Goal: Task Accomplishment & Management: Manage account settings

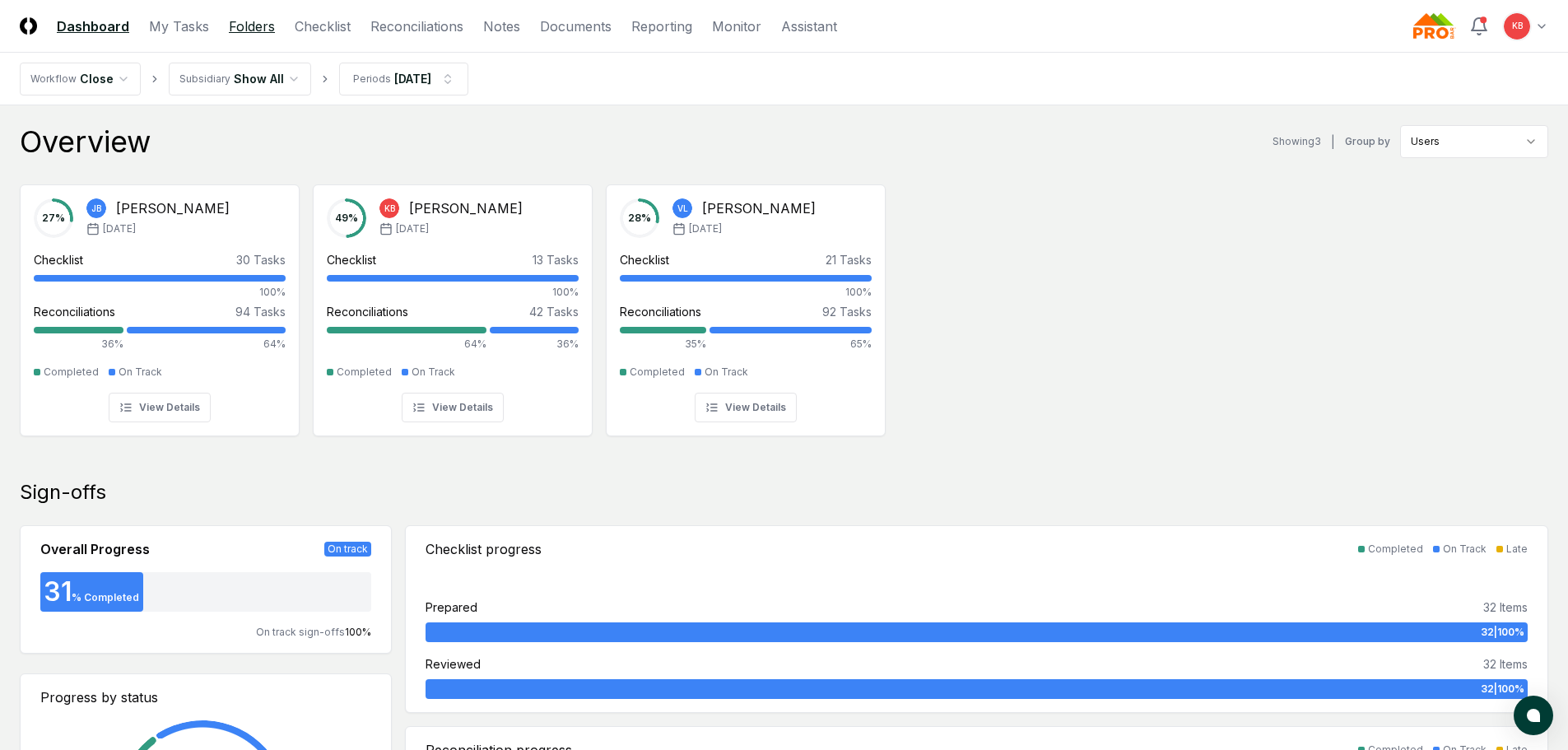
click at [245, 23] on link "Folders" at bounding box center [251, 27] width 46 height 20
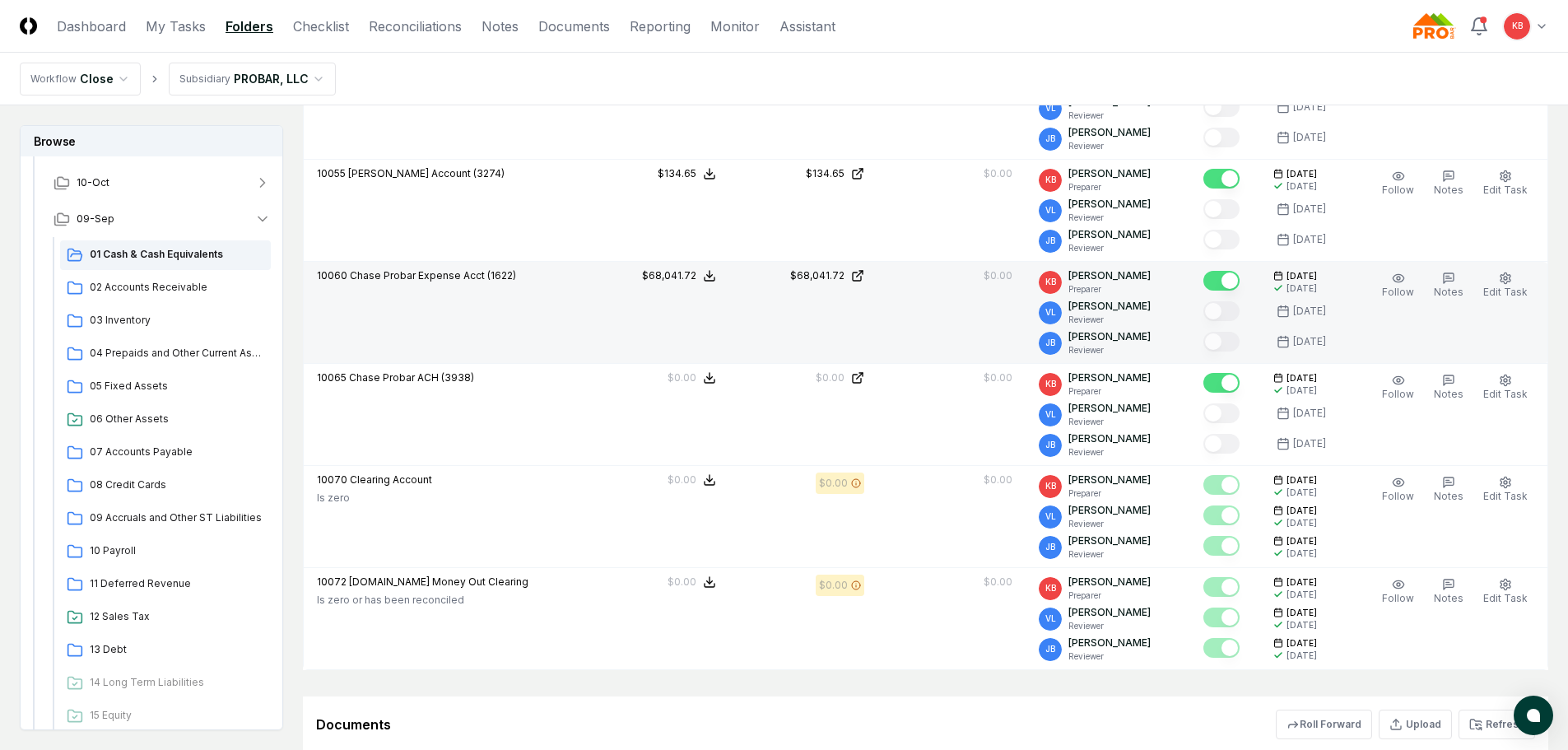
scroll to position [741, 0]
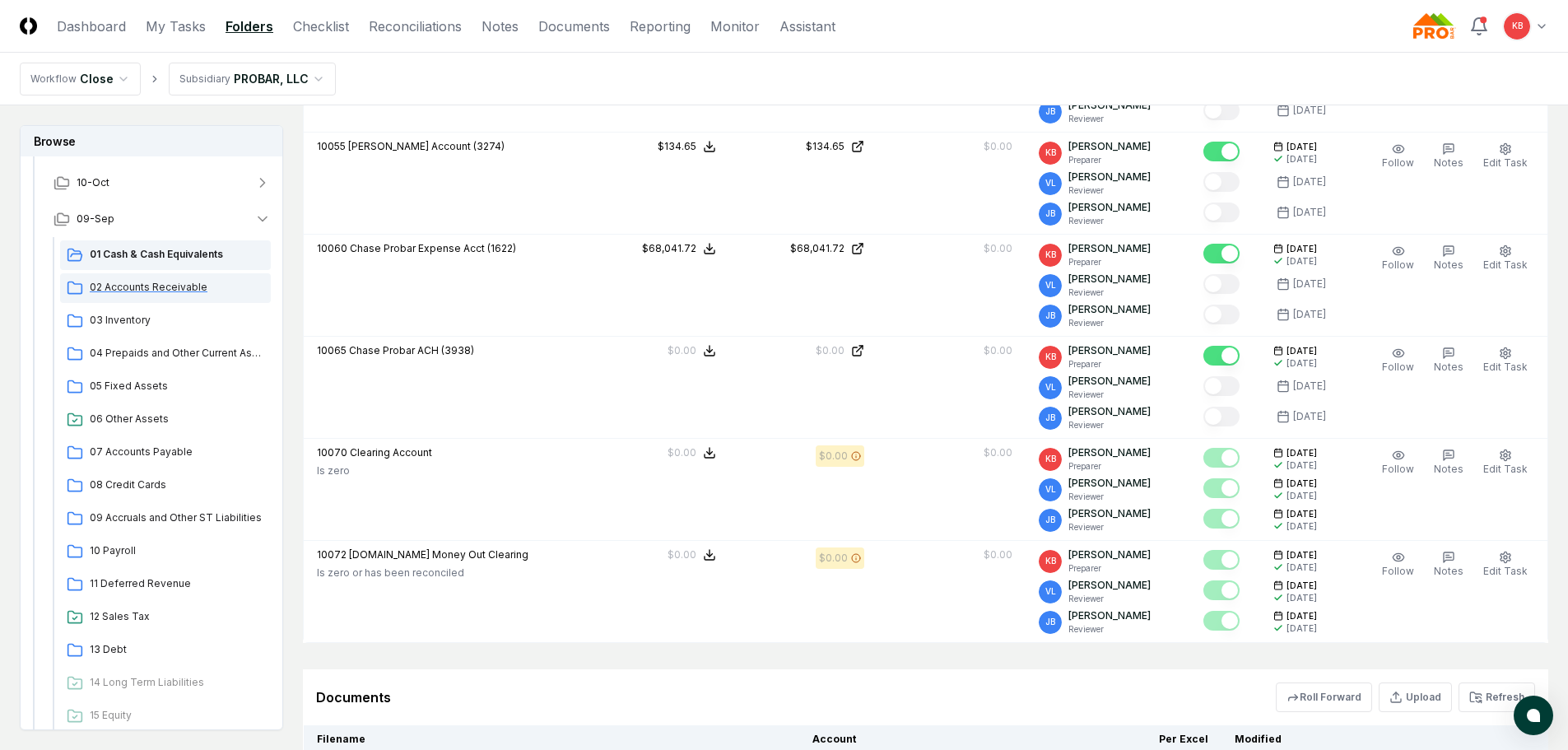
click at [200, 283] on span "02 Accounts Receivable" at bounding box center [177, 287] width 174 height 15
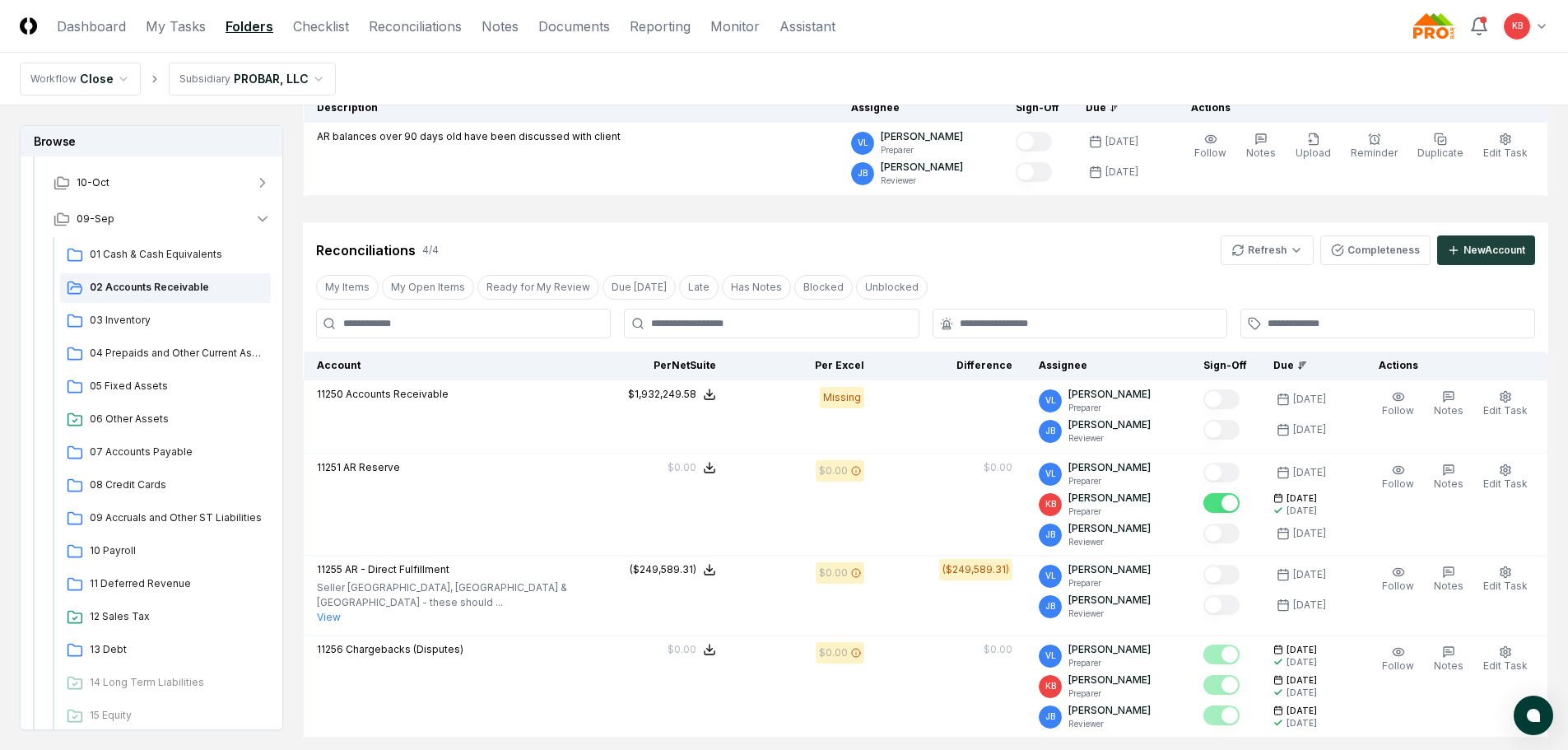
scroll to position [192, 0]
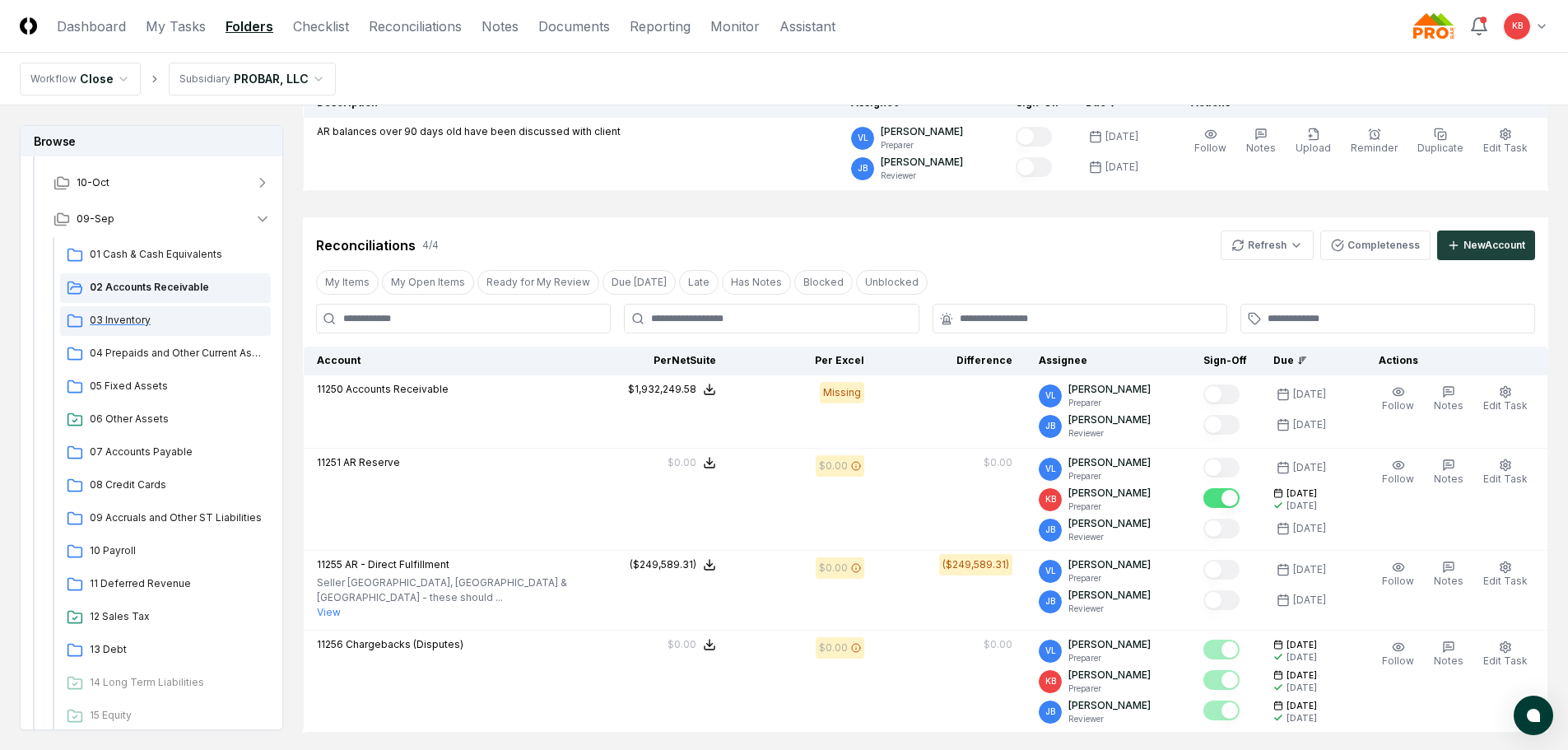
click at [128, 325] on span "03 Inventory" at bounding box center [177, 321] width 174 height 15
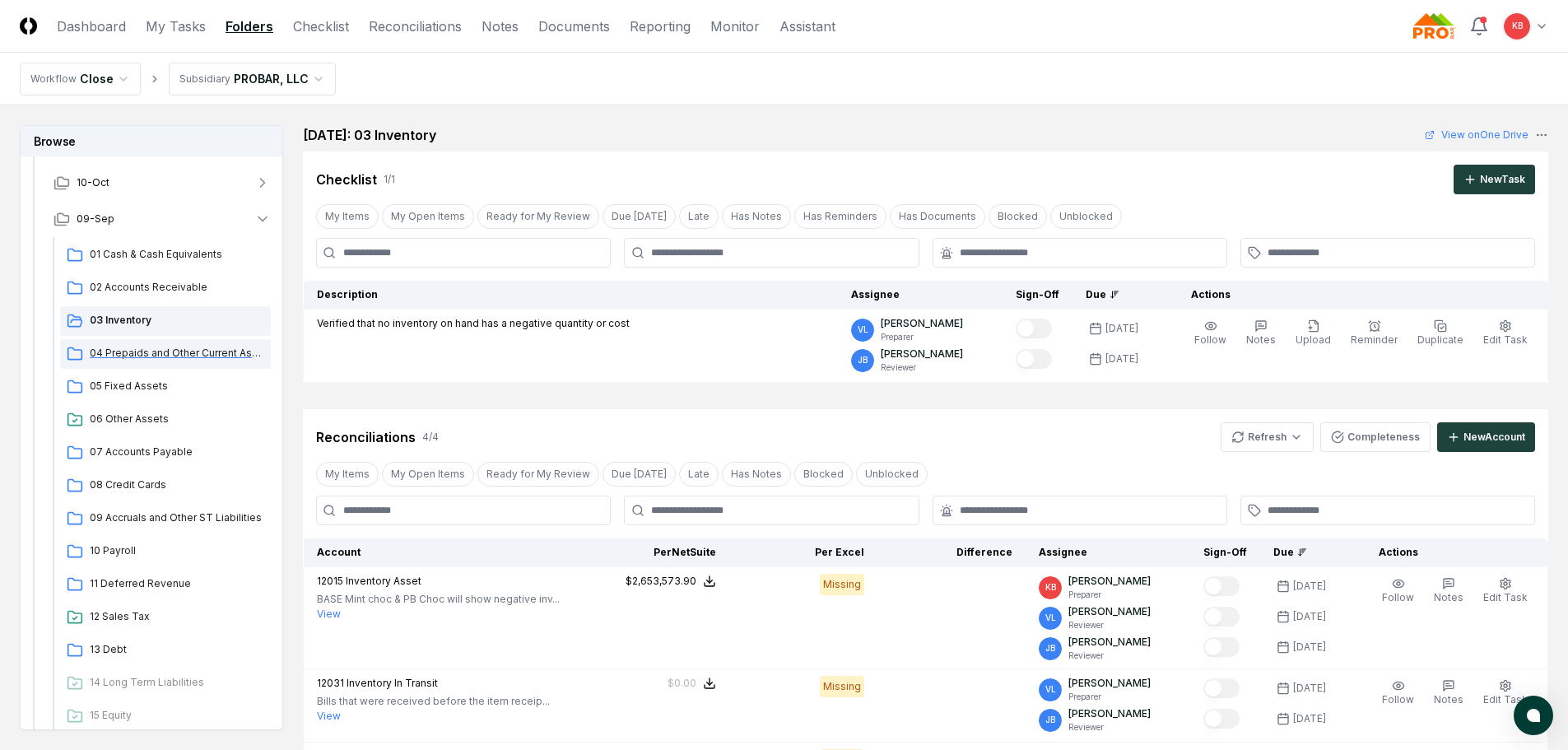
click at [126, 354] on span "04 Prepaids and Other Current Assets" at bounding box center [177, 353] width 174 height 15
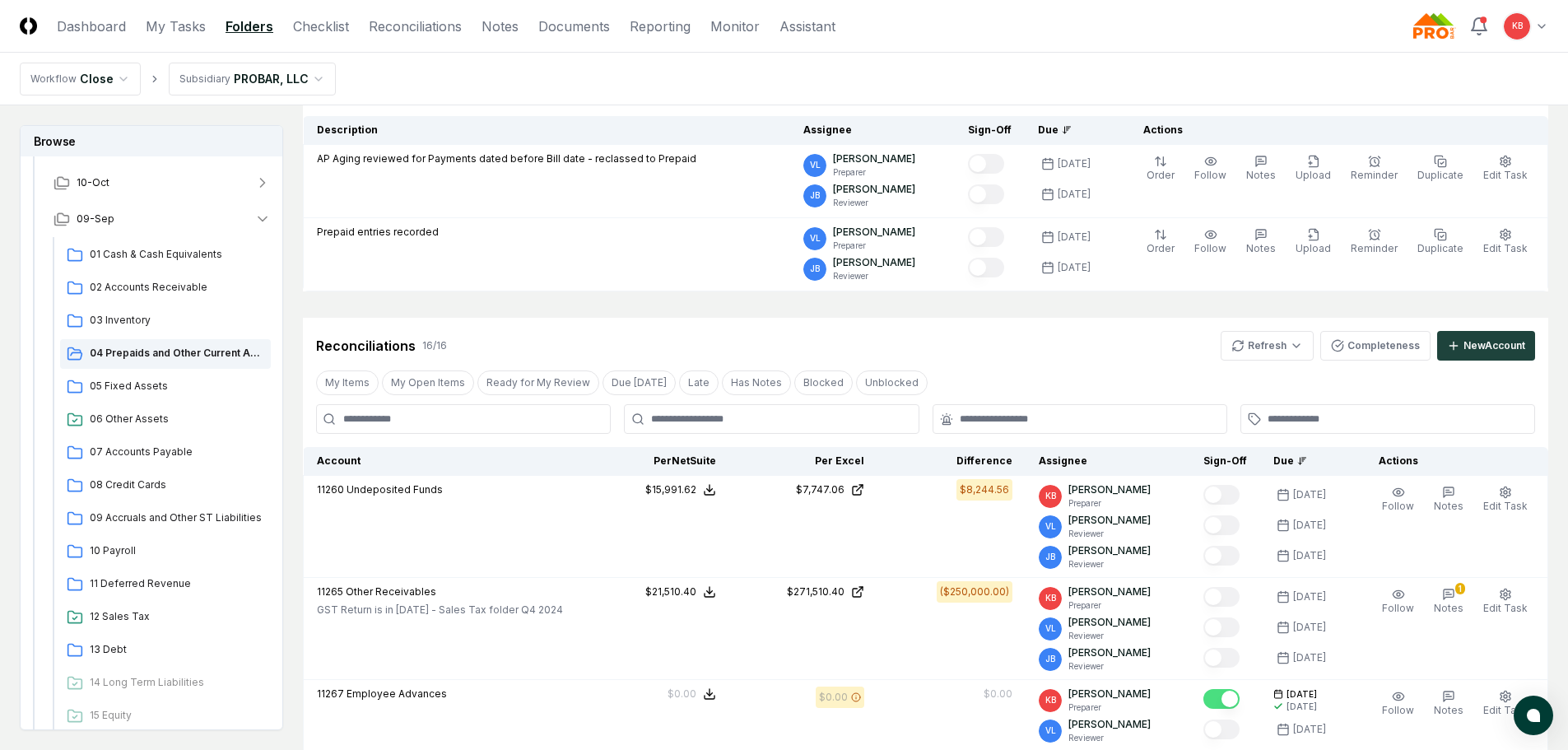
scroll to position [193, 0]
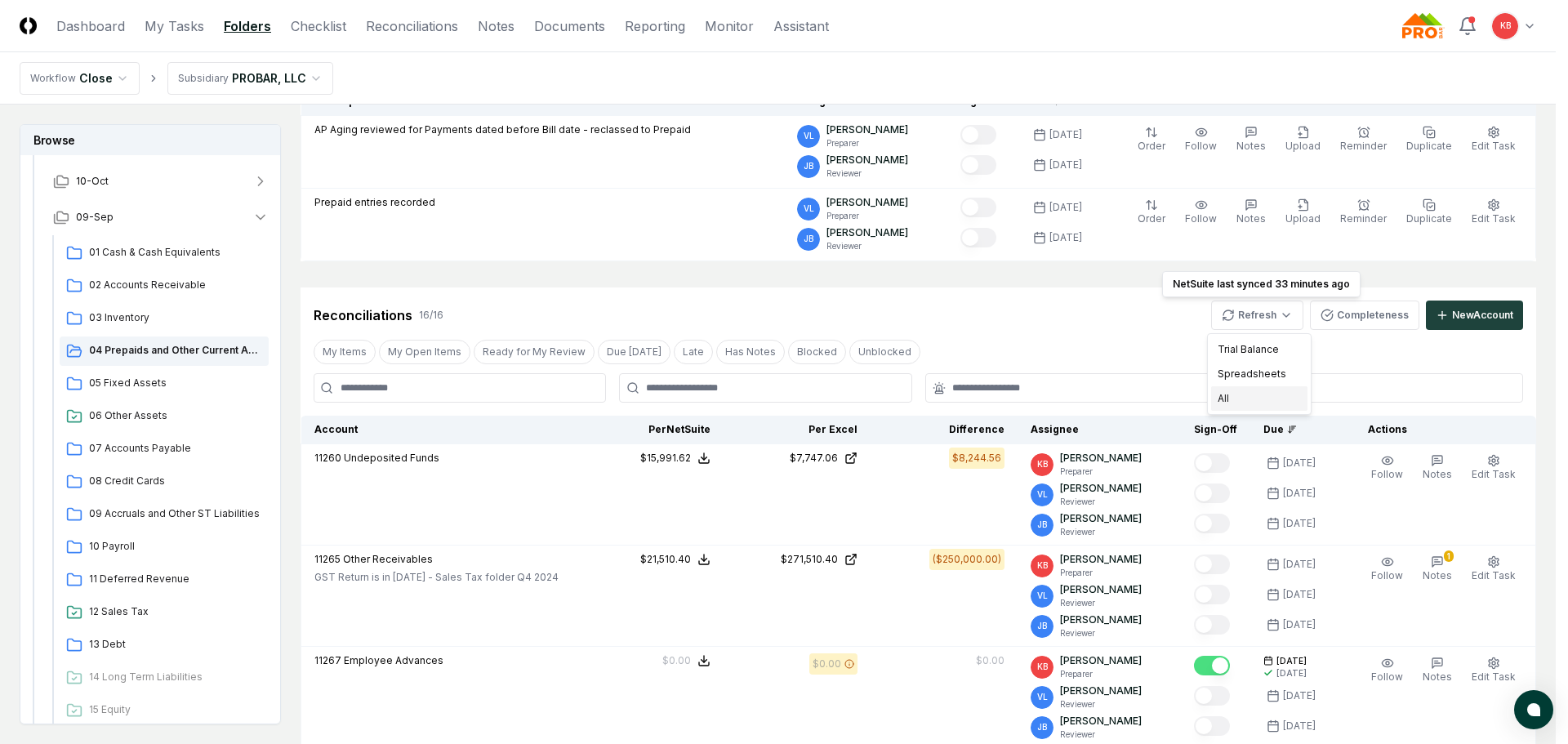
click at [1243, 395] on div "All" at bounding box center [1259, 399] width 96 height 25
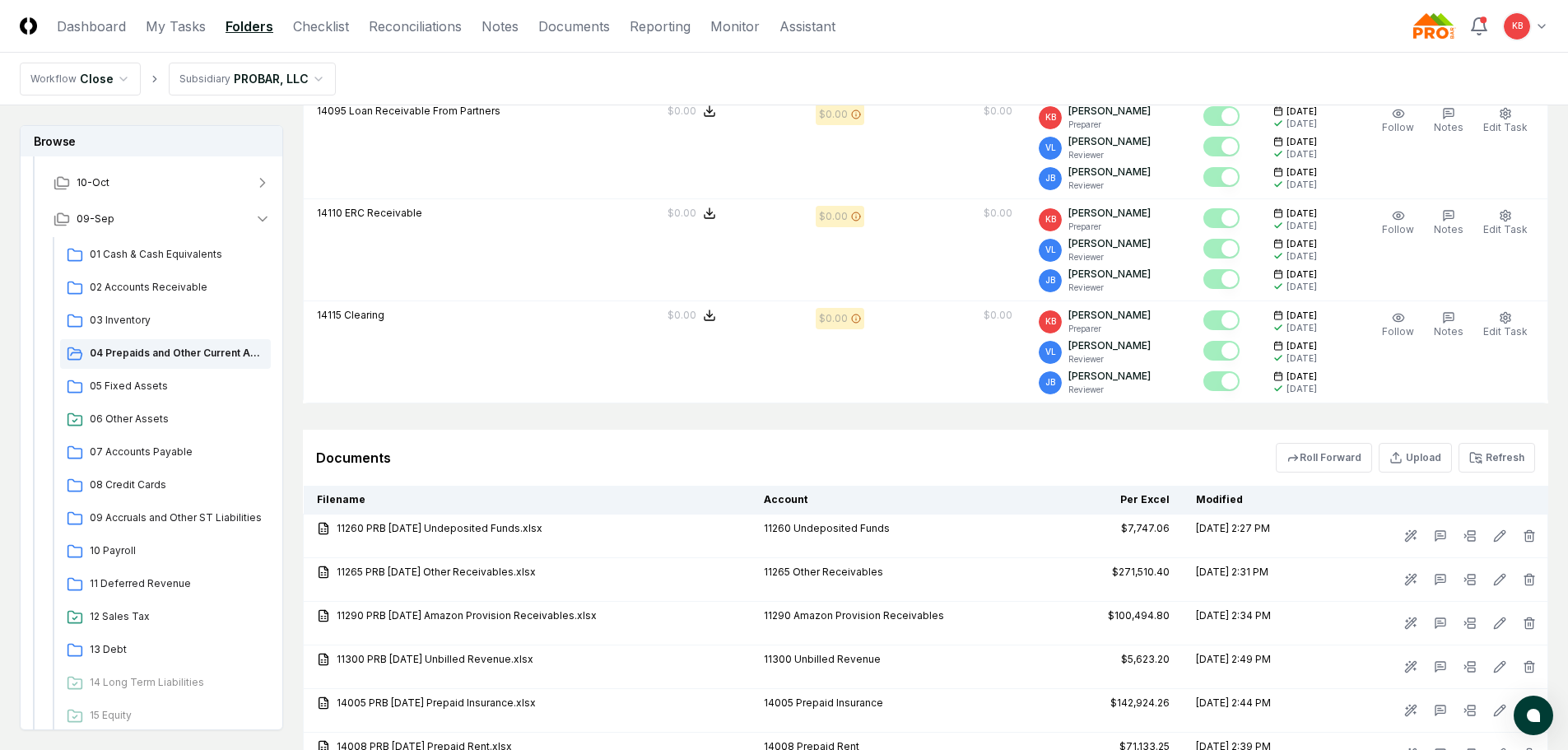
scroll to position [1839, 0]
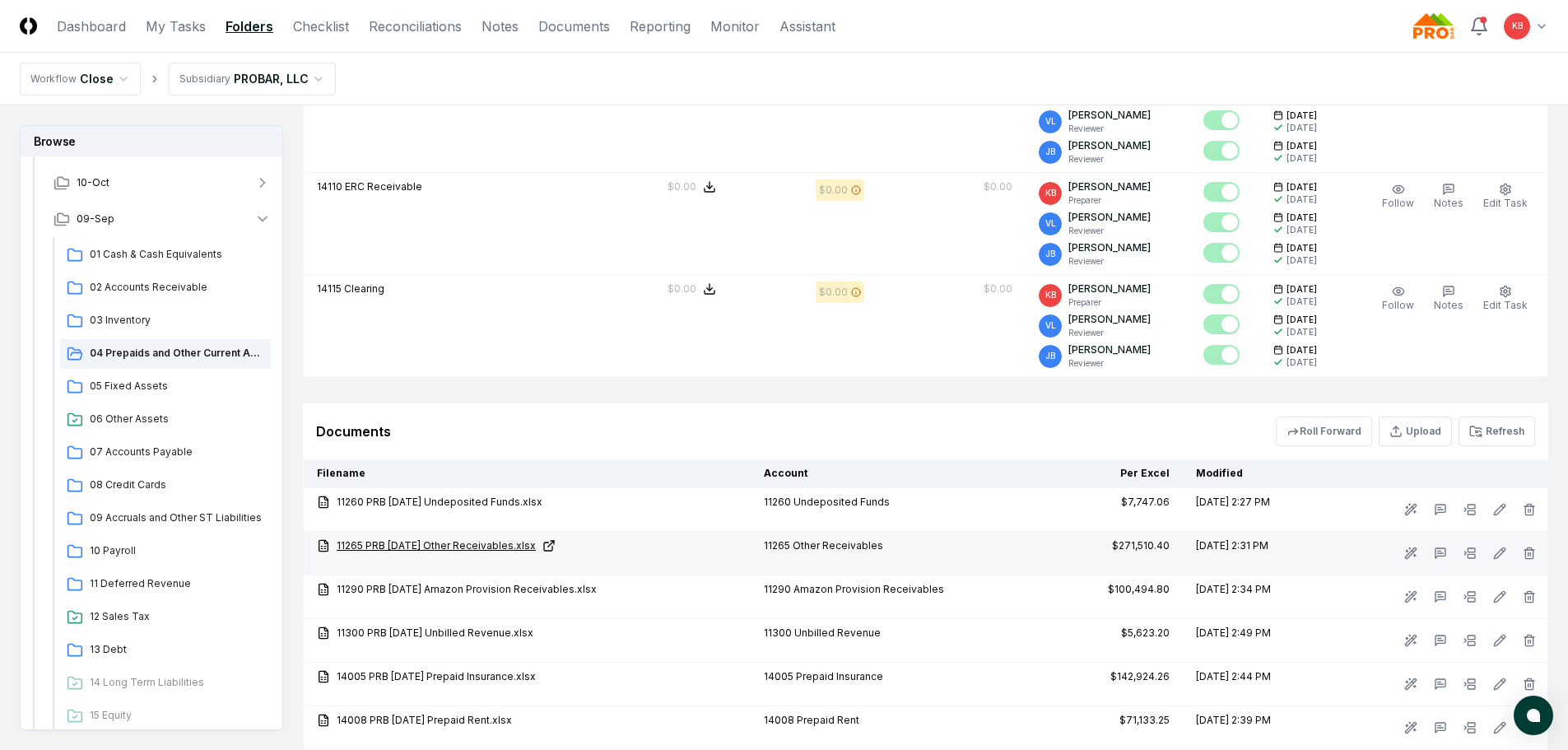
click at [494, 542] on link "11265 PRB [DATE] Other Receivables.xlsx" at bounding box center [527, 546] width 420 height 15
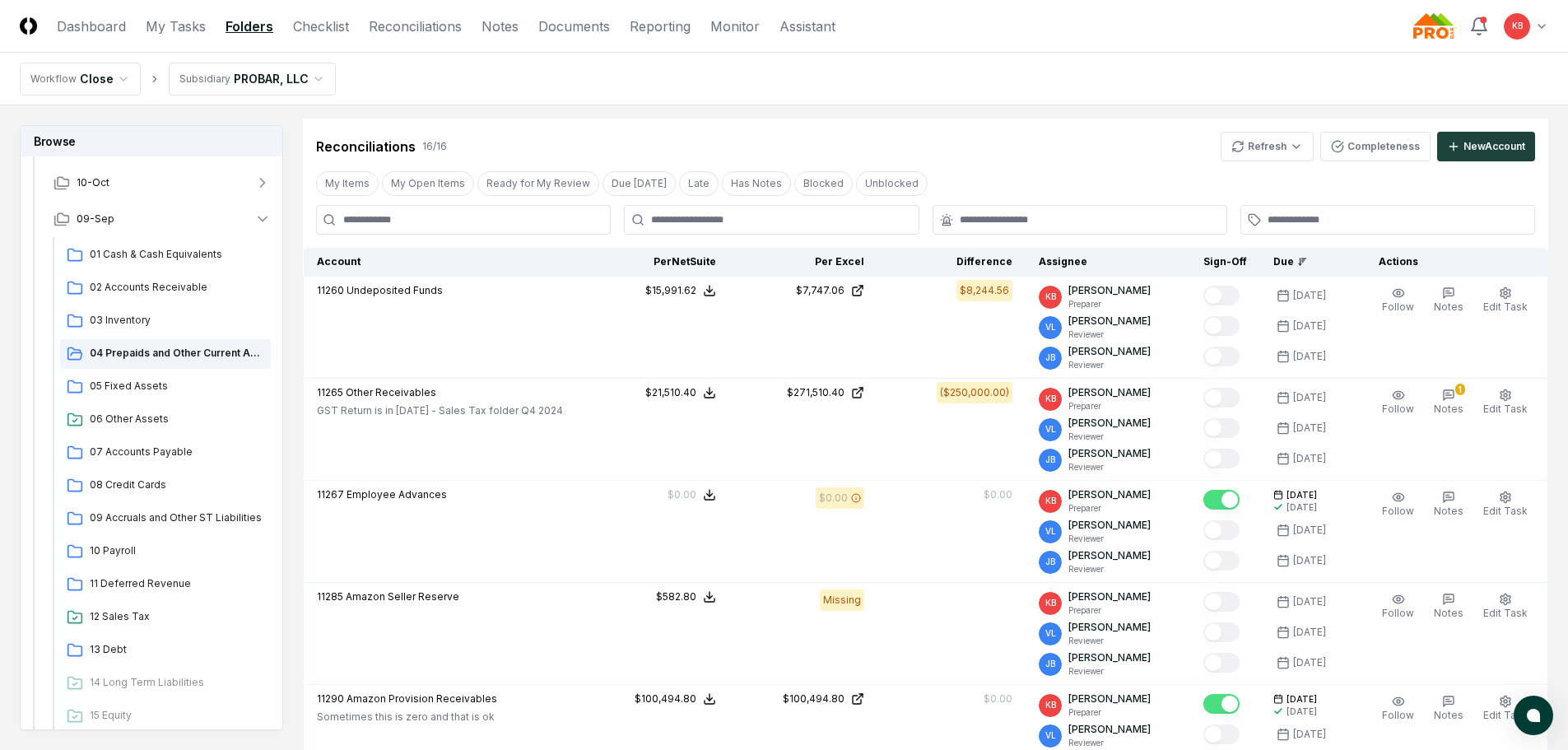
scroll to position [247, 0]
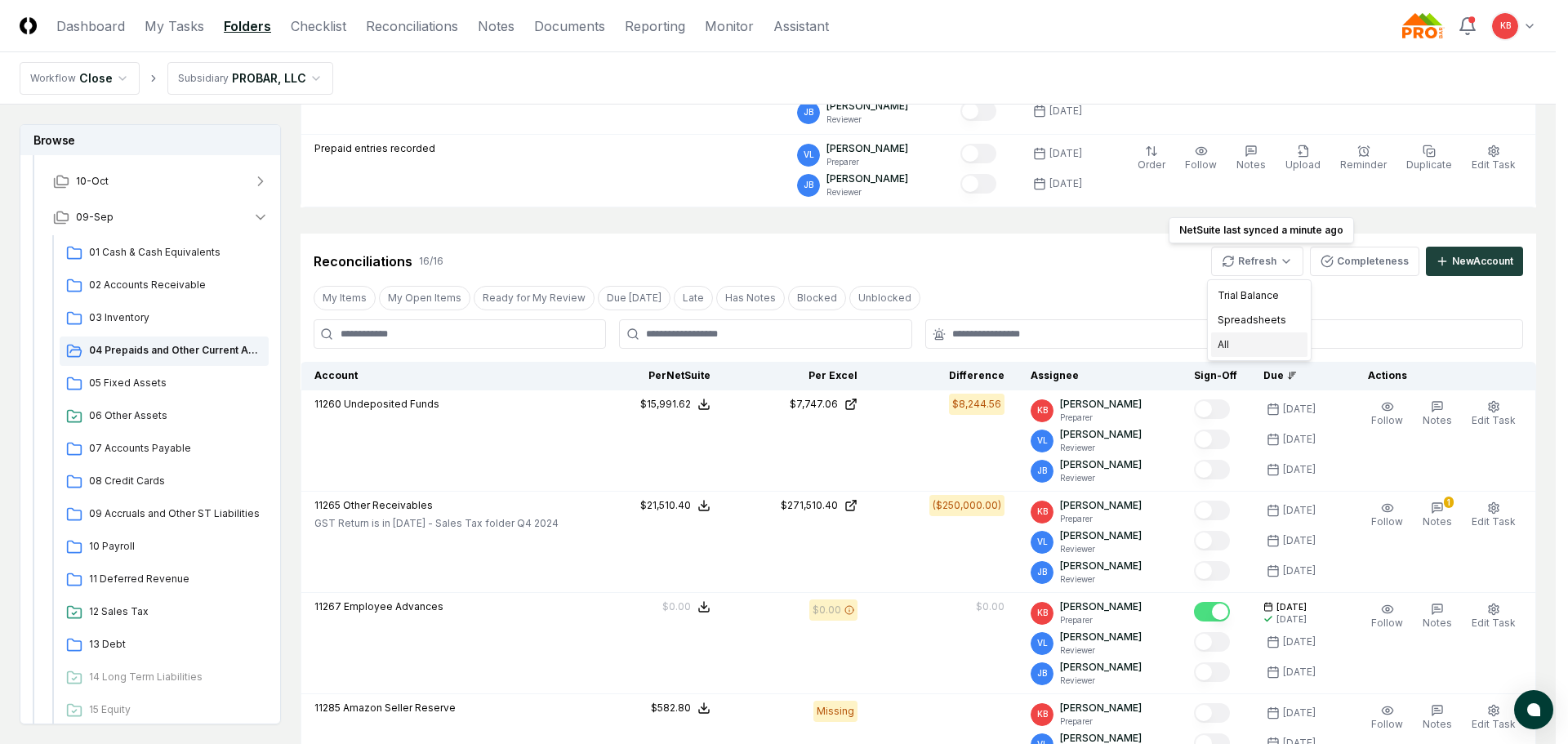
click at [1241, 350] on div "All" at bounding box center [1259, 344] width 96 height 25
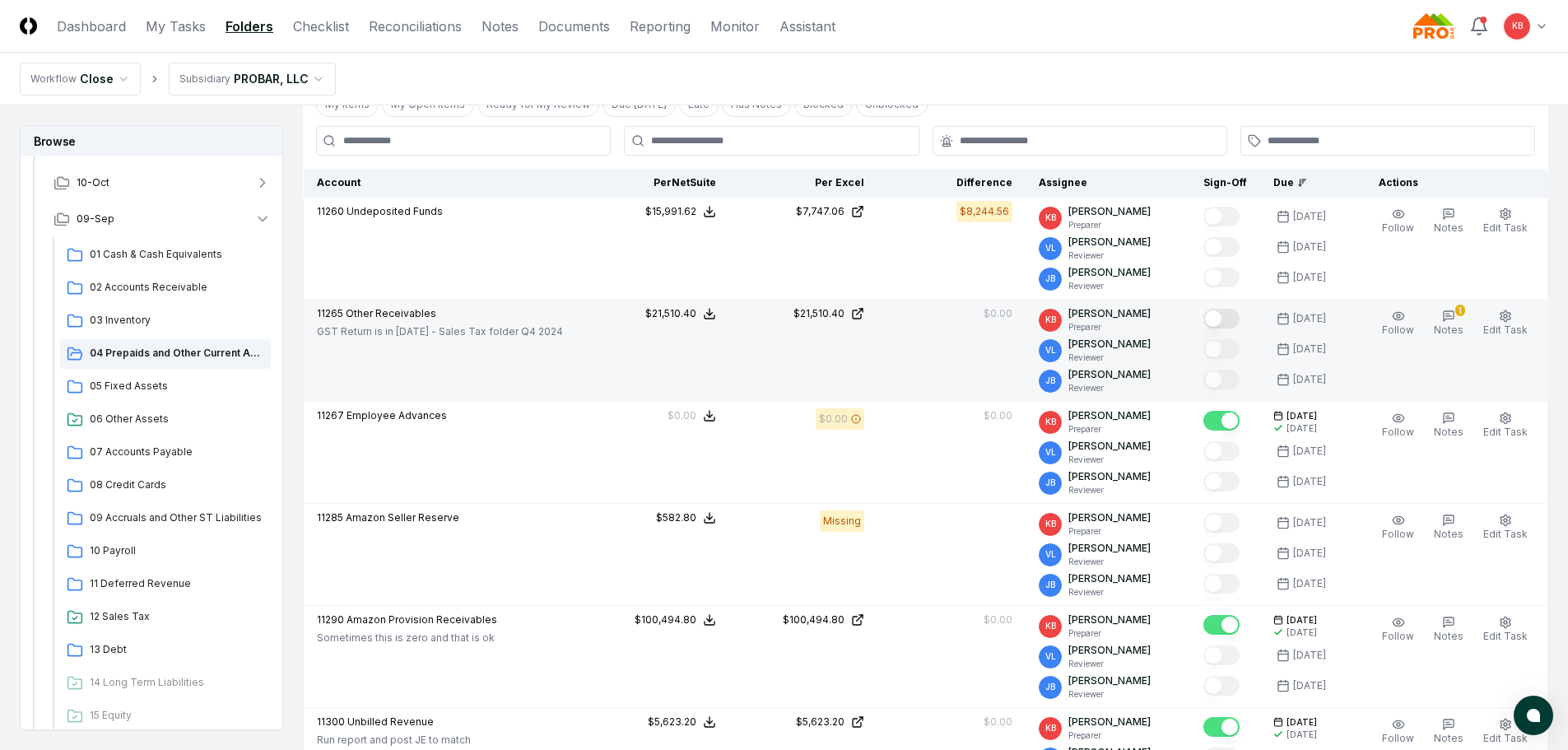
scroll to position [439, 0]
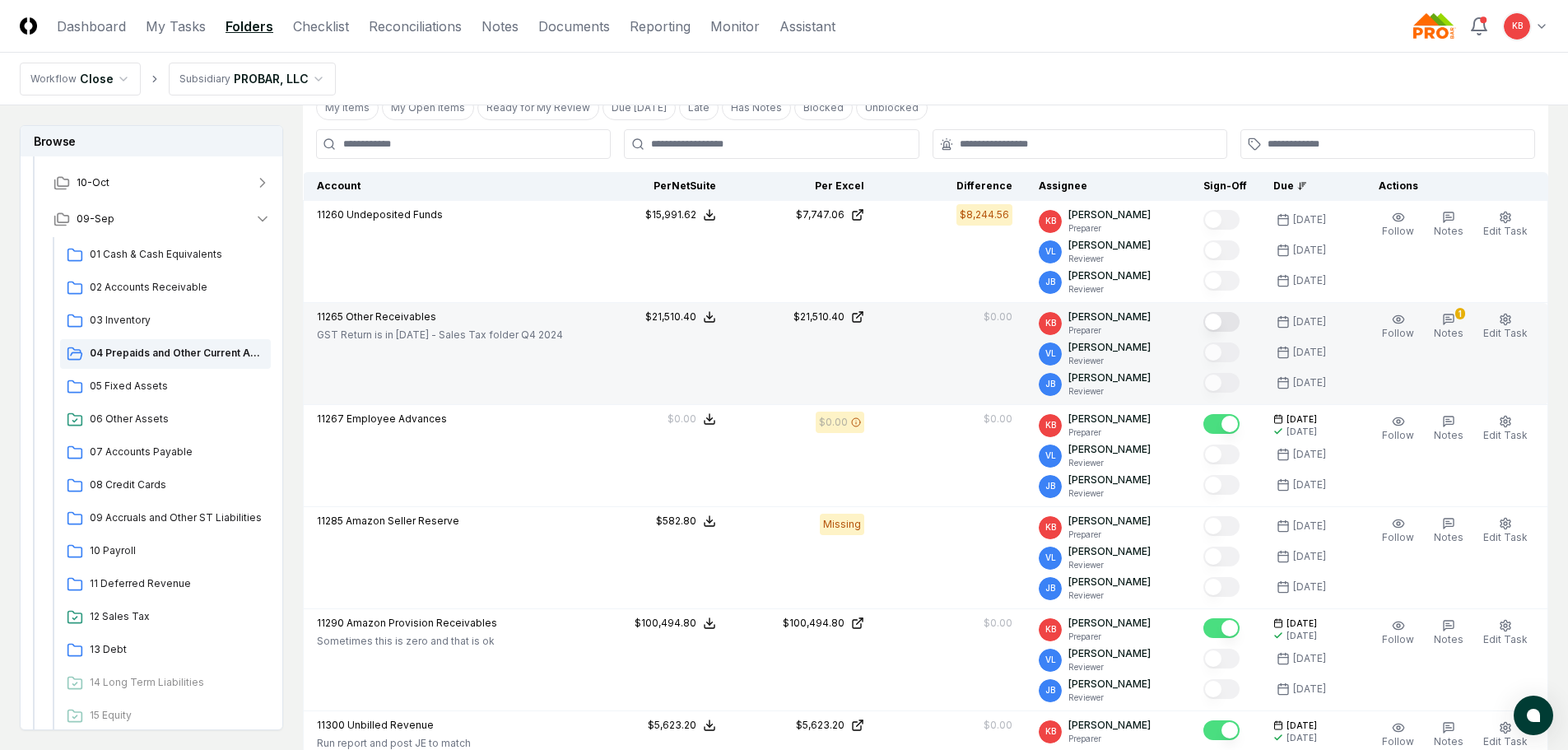
click at [1222, 321] on button "Mark complete" at bounding box center [1222, 322] width 37 height 20
click at [125, 477] on div "08 Credit Cards" at bounding box center [165, 486] width 211 height 30
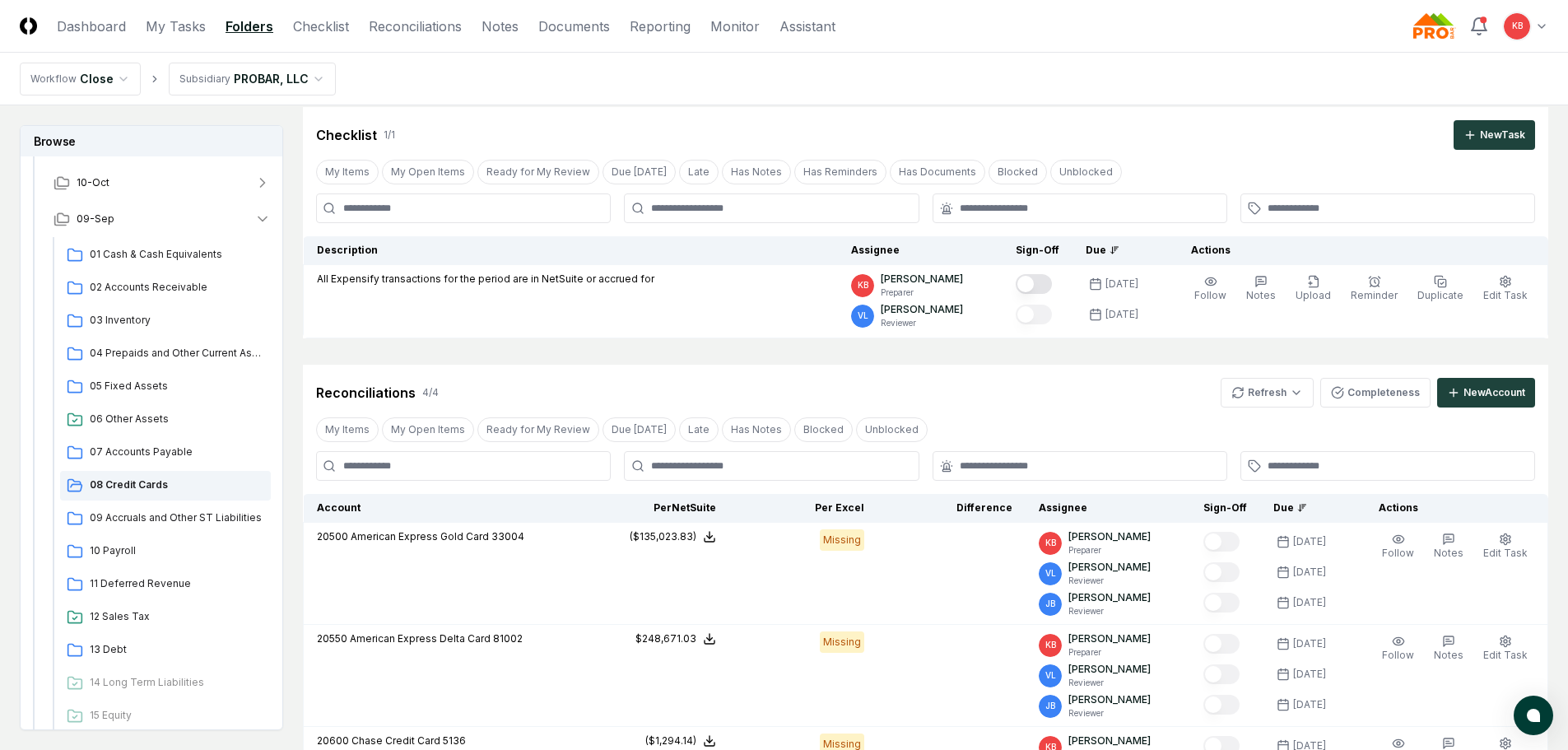
scroll to position [192, 0]
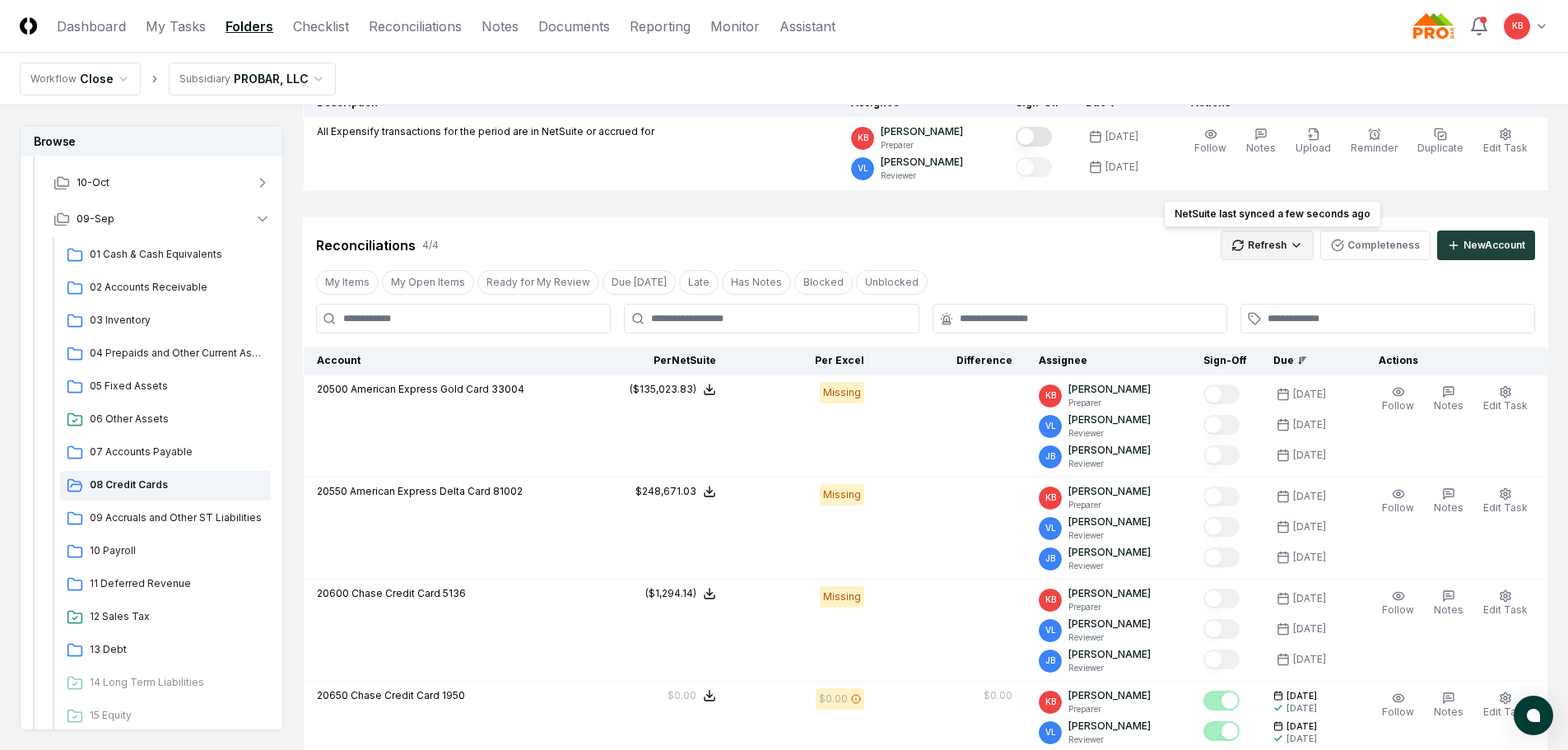
click at [1274, 247] on html "CloseCore Dashboard My Tasks Folders Checklist Reconciliations Notes Documents …" at bounding box center [784, 432] width 1568 height 1248
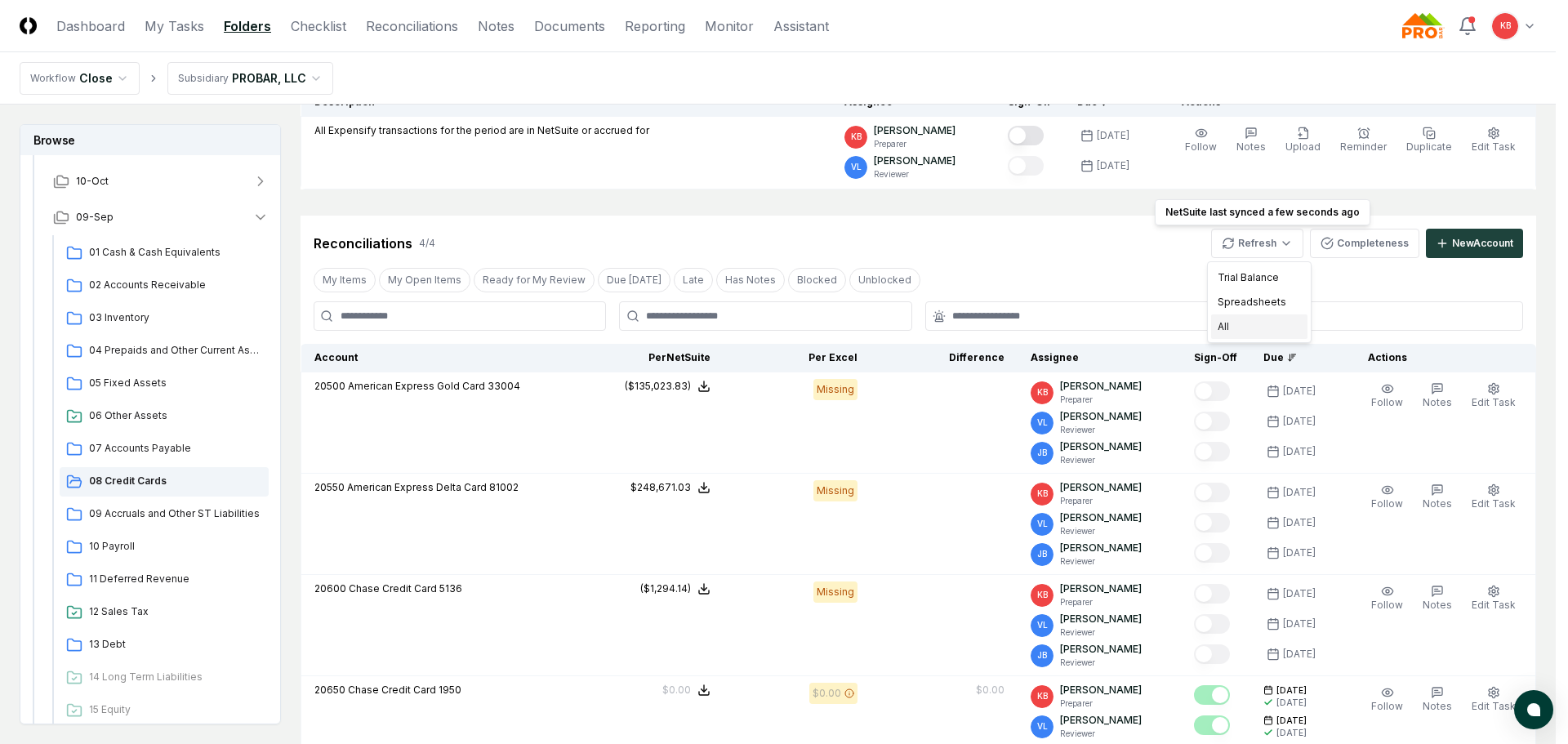
click at [1232, 324] on div "All" at bounding box center [1259, 327] width 96 height 25
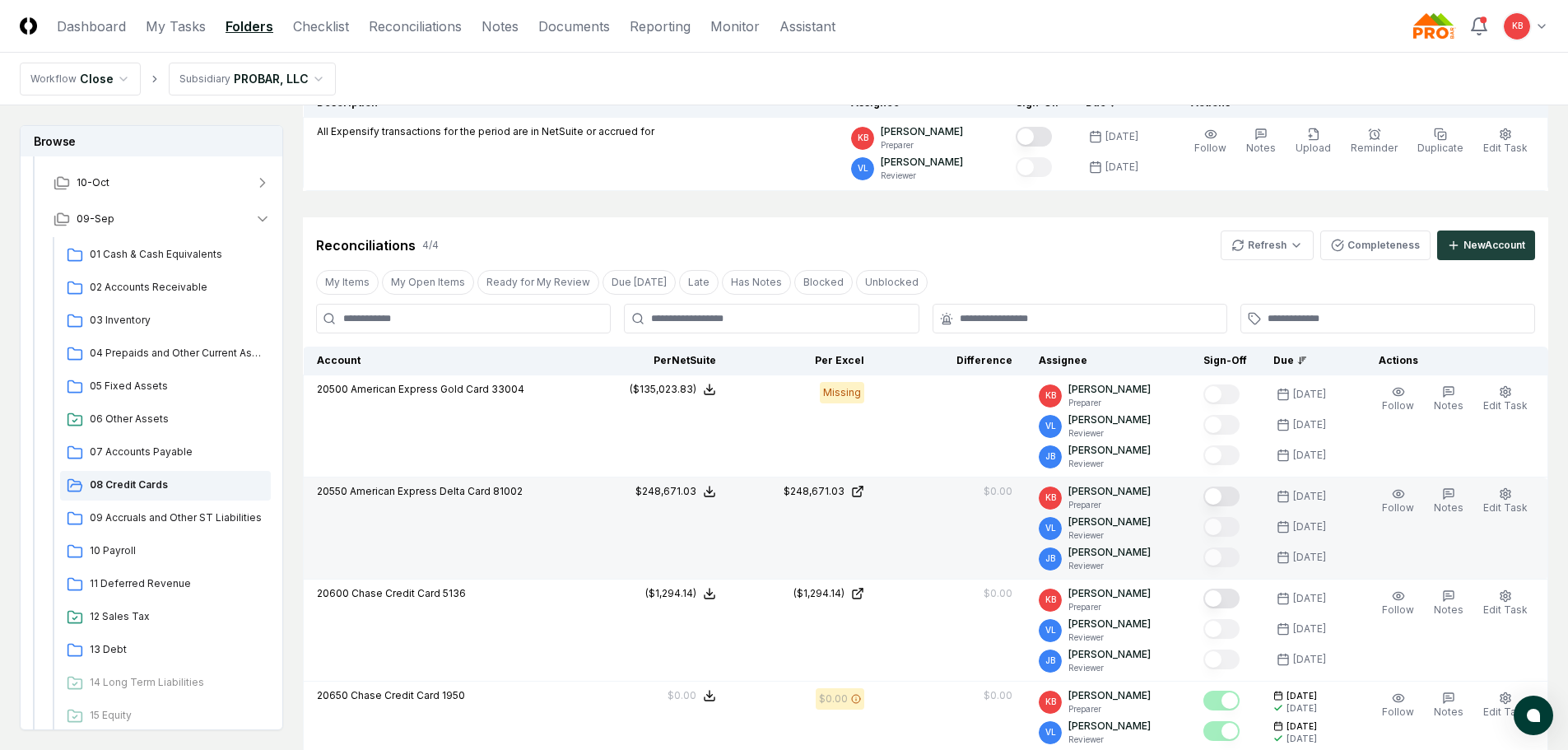
click at [1224, 498] on button "Mark complete" at bounding box center [1222, 497] width 37 height 20
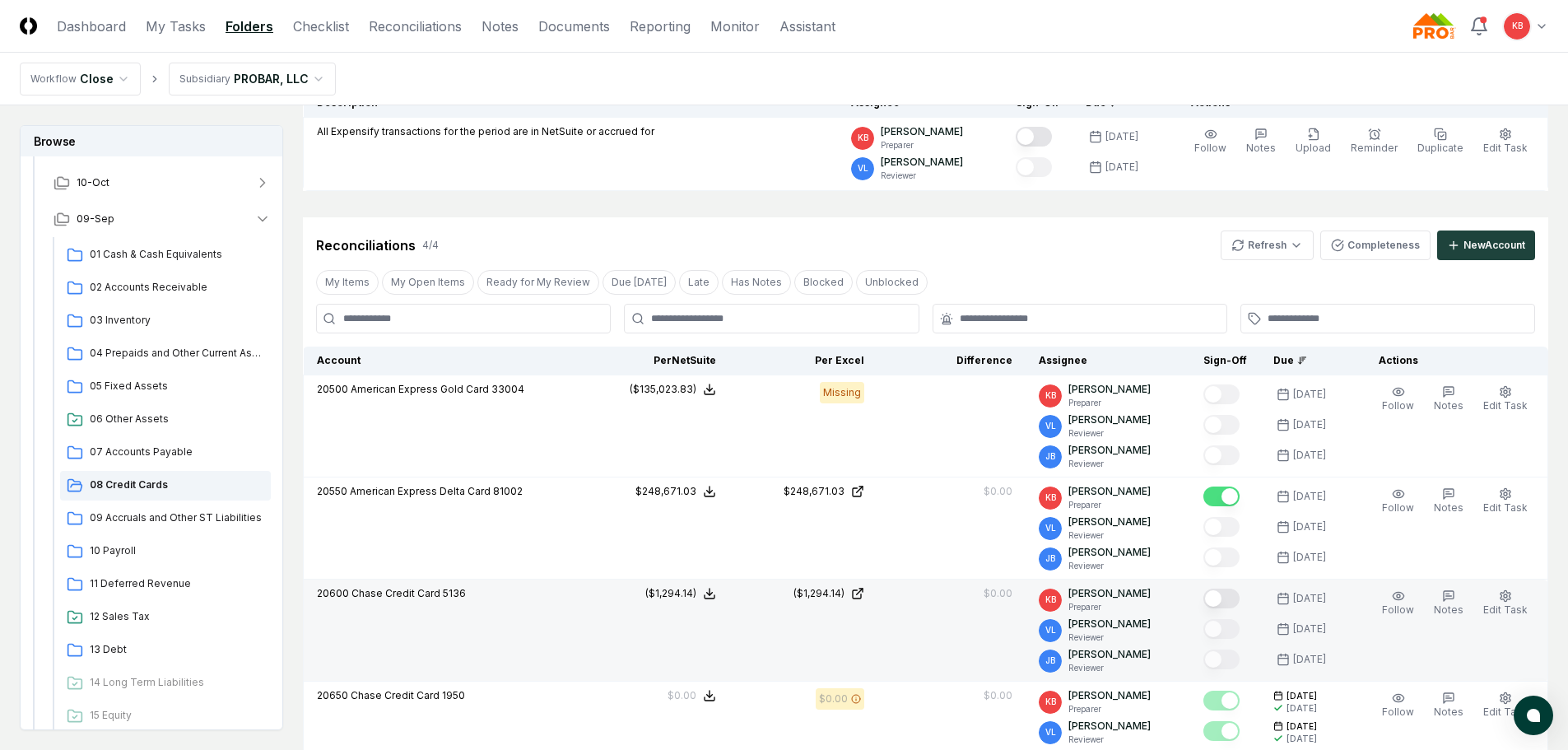
click at [1227, 595] on button "Mark complete" at bounding box center [1222, 599] width 37 height 20
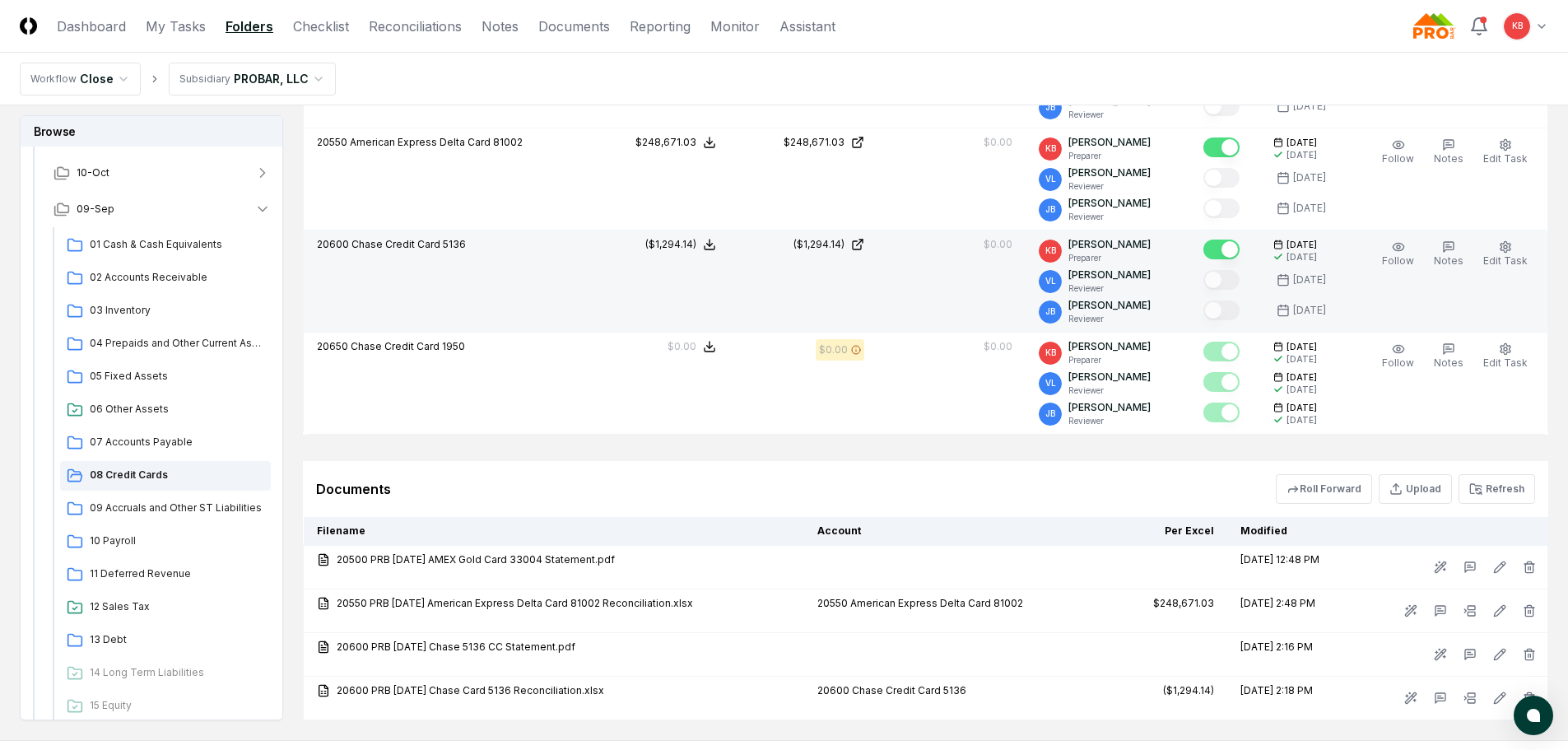
scroll to position [520, 0]
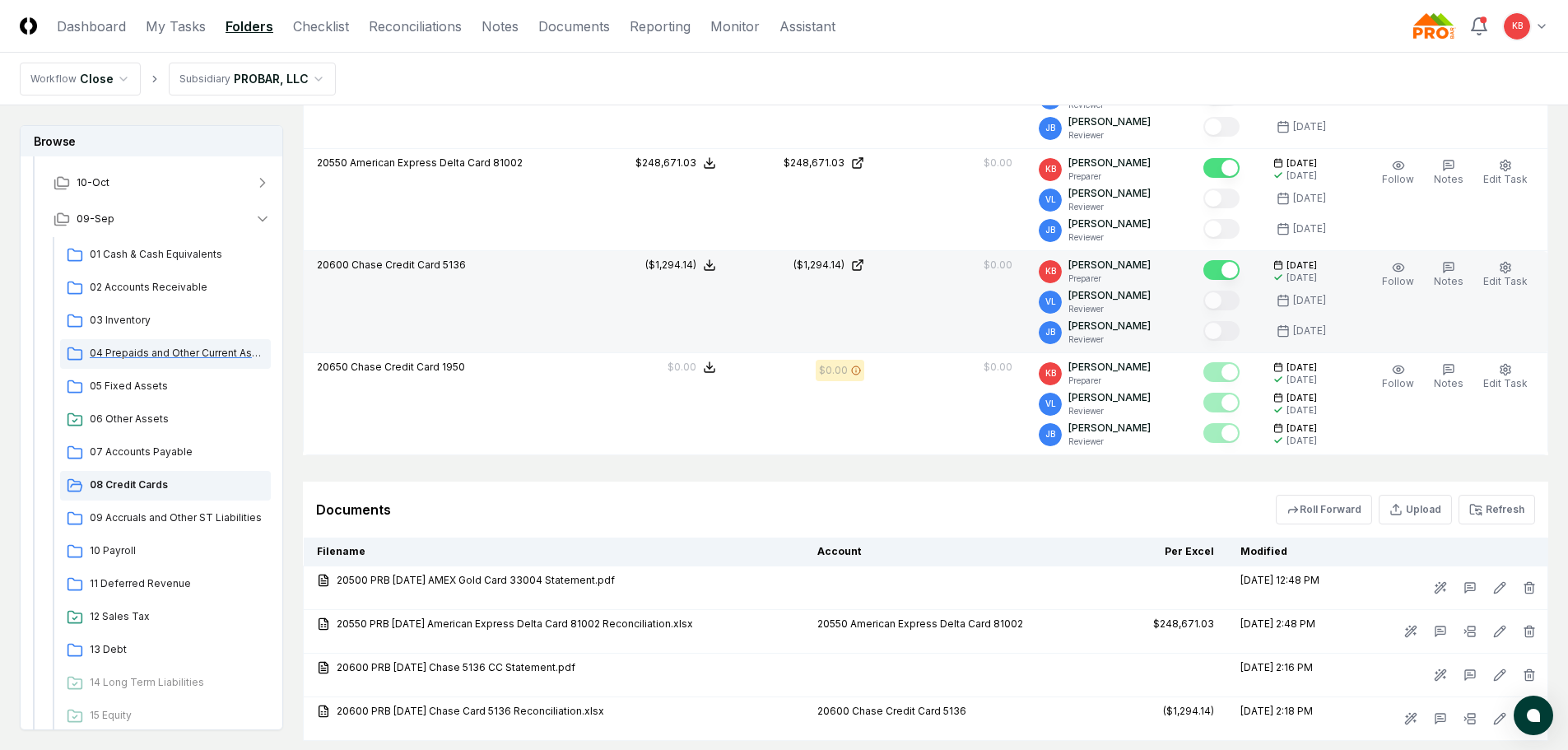
click at [161, 355] on span "04 Prepaids and Other Current Assets" at bounding box center [177, 353] width 174 height 15
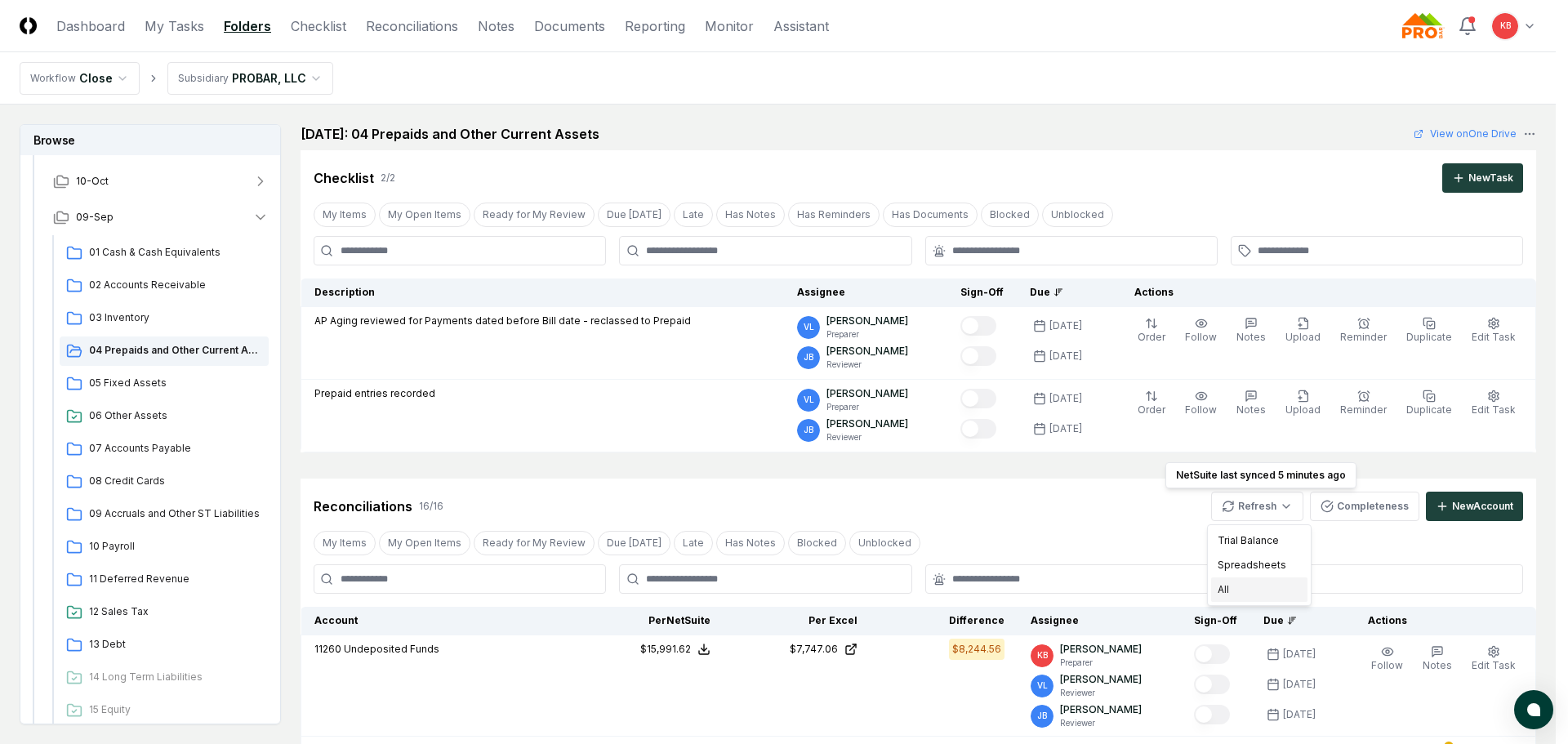
click at [1225, 588] on div "All" at bounding box center [1259, 590] width 96 height 25
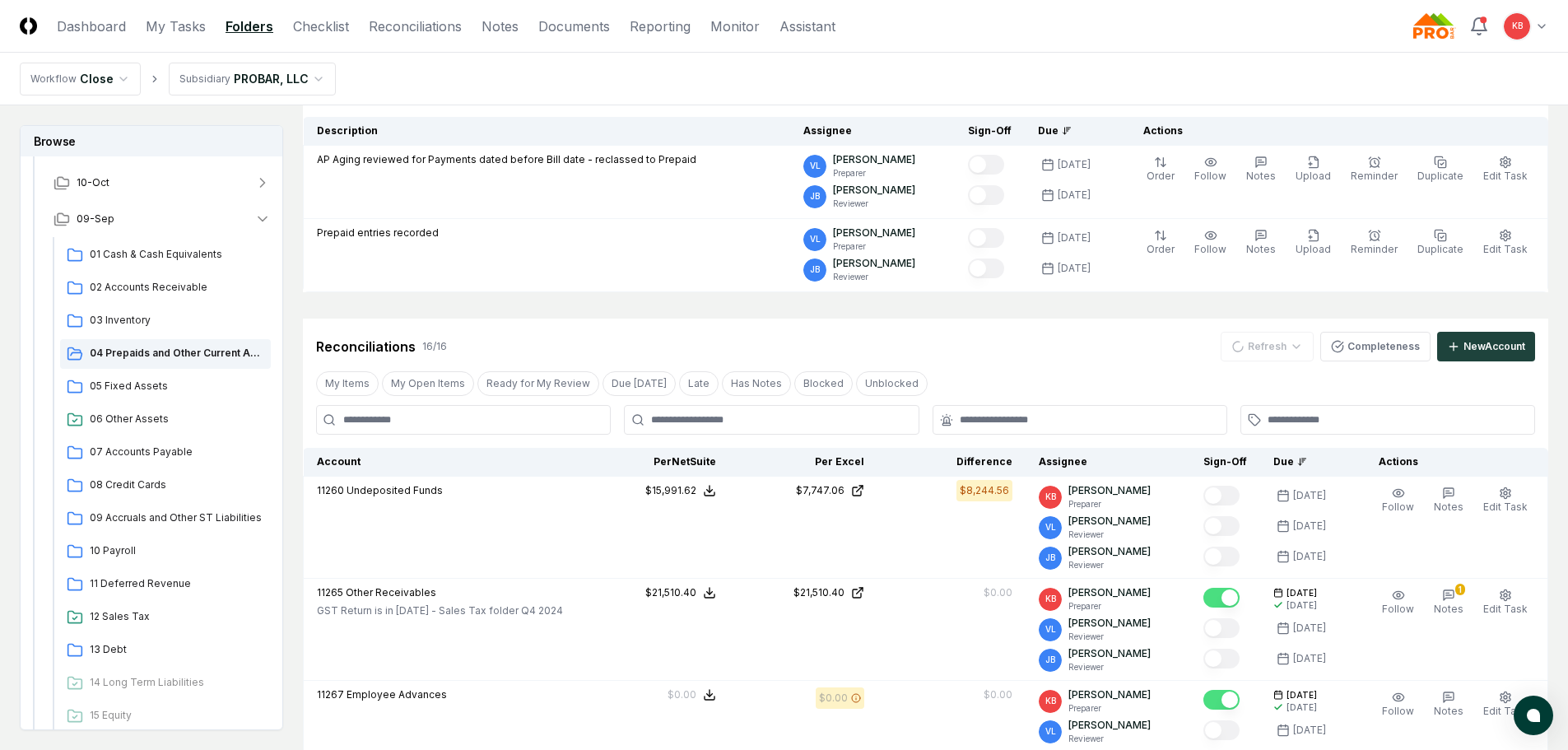
scroll to position [164, 0]
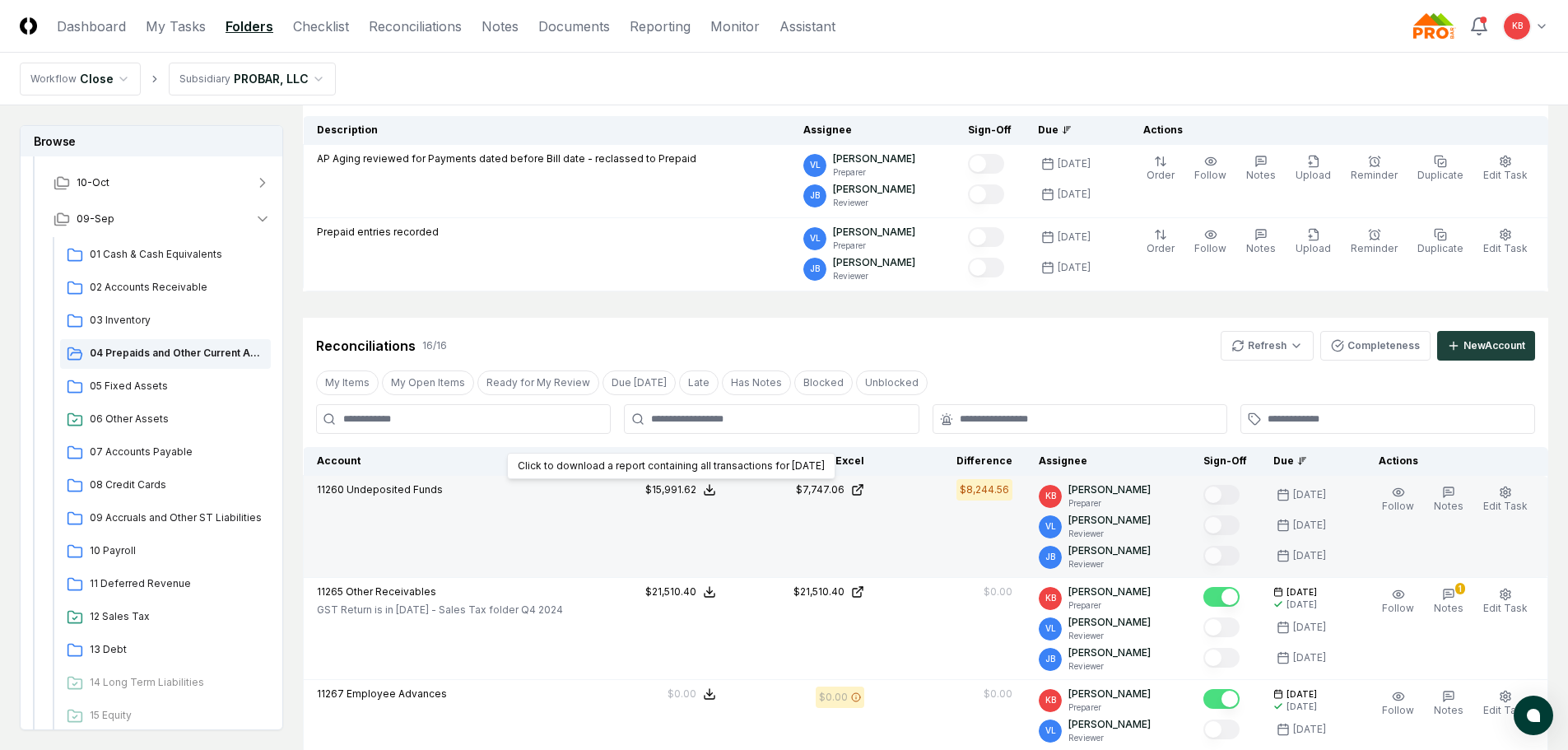
click at [684, 489] on div "$15,991.62" at bounding box center [670, 490] width 51 height 15
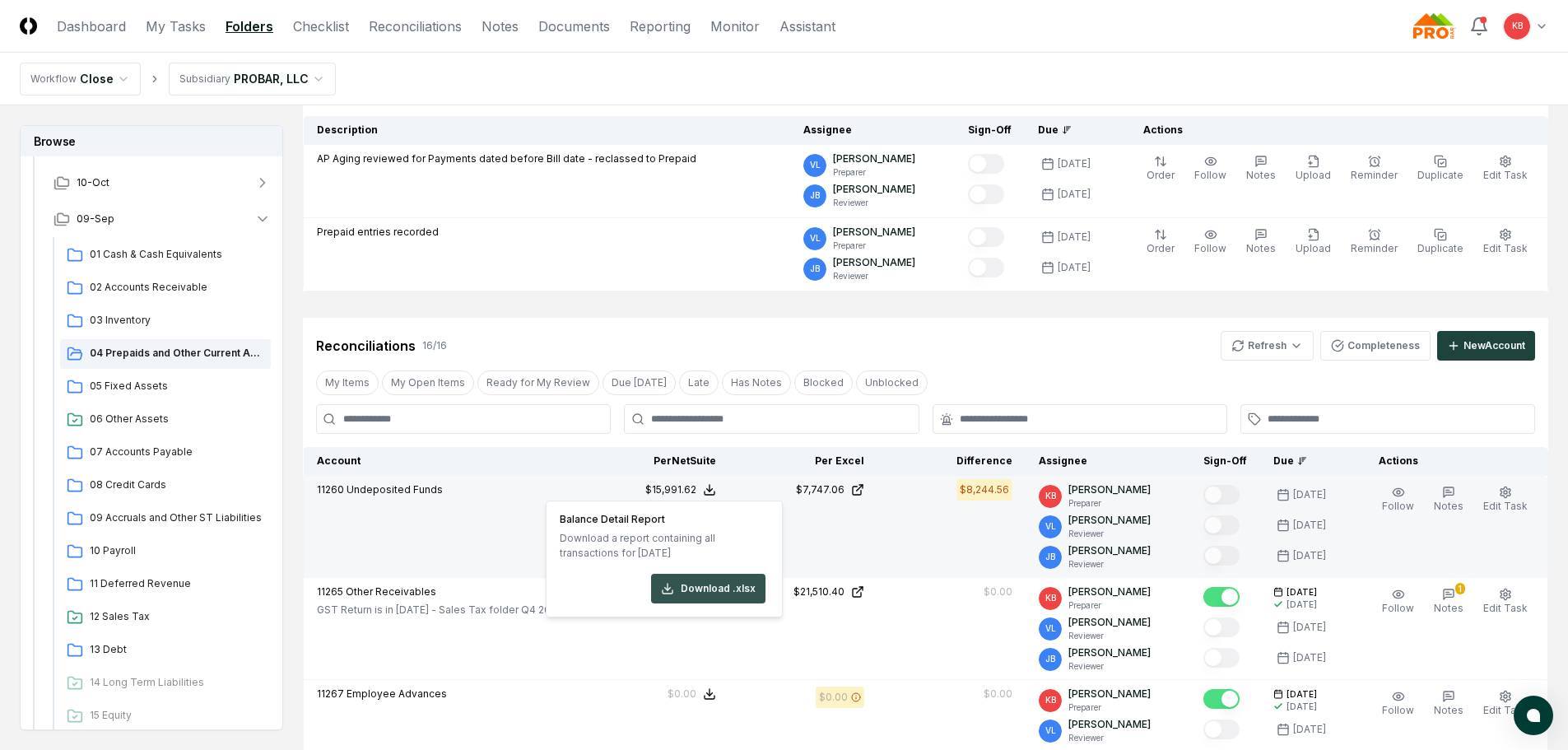
click at [689, 588] on button "Download .xlsx" at bounding box center [708, 589] width 115 height 30
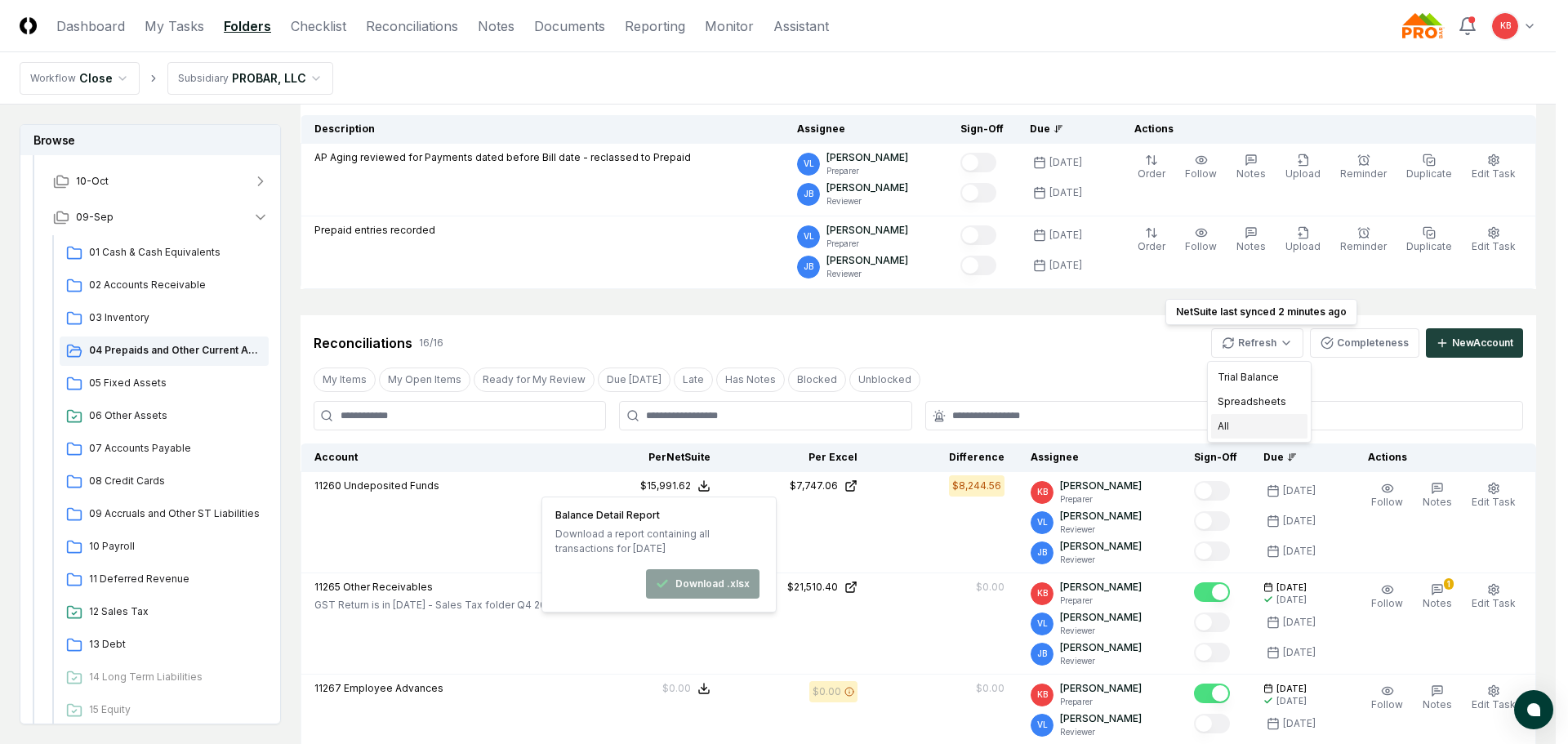
click at [1246, 429] on div "All" at bounding box center [1259, 426] width 96 height 25
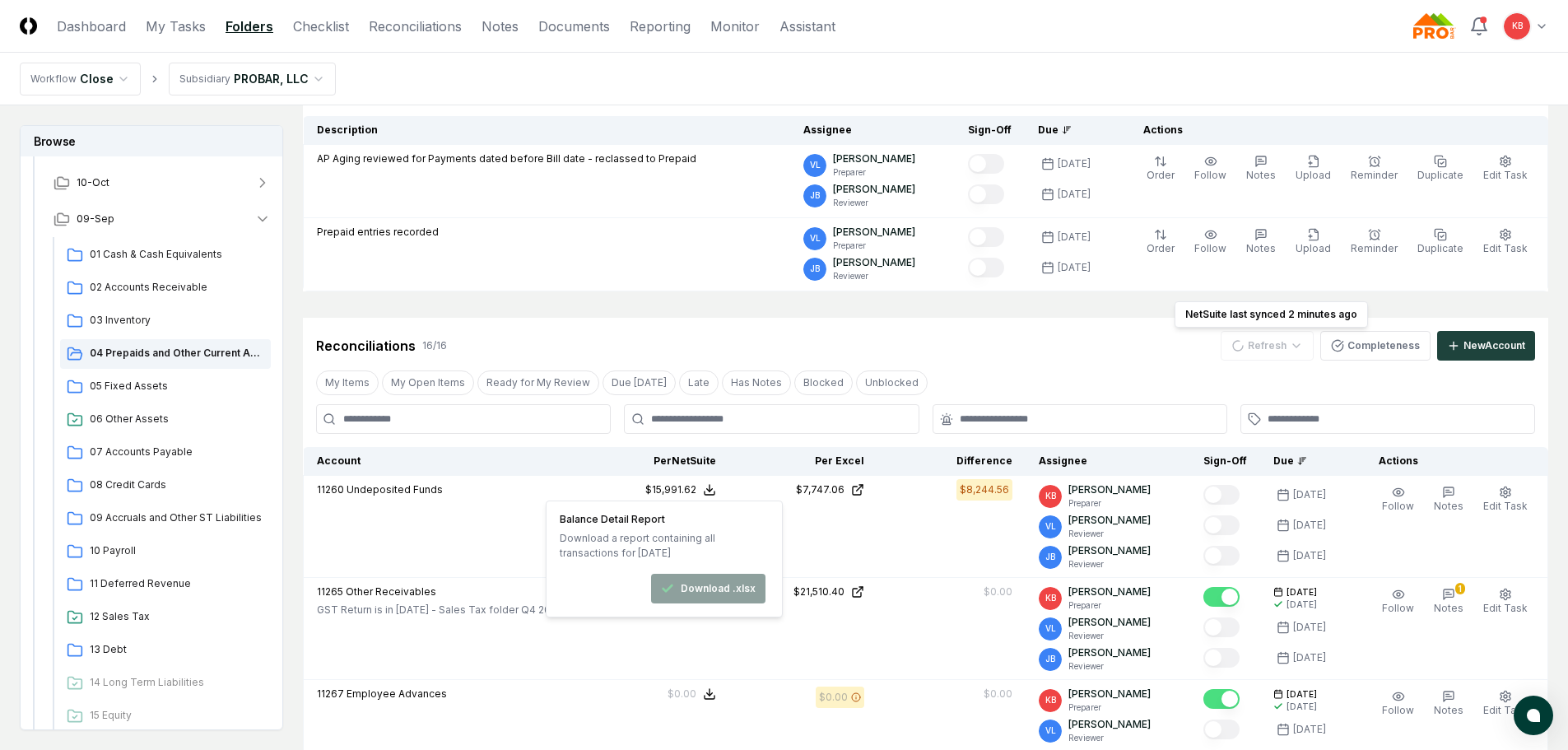
click at [1105, 370] on div "My Items My Open Items Ready for My Review Due [DATE] Late Has Notes Blocked Un…" at bounding box center [925, 382] width 1245 height 31
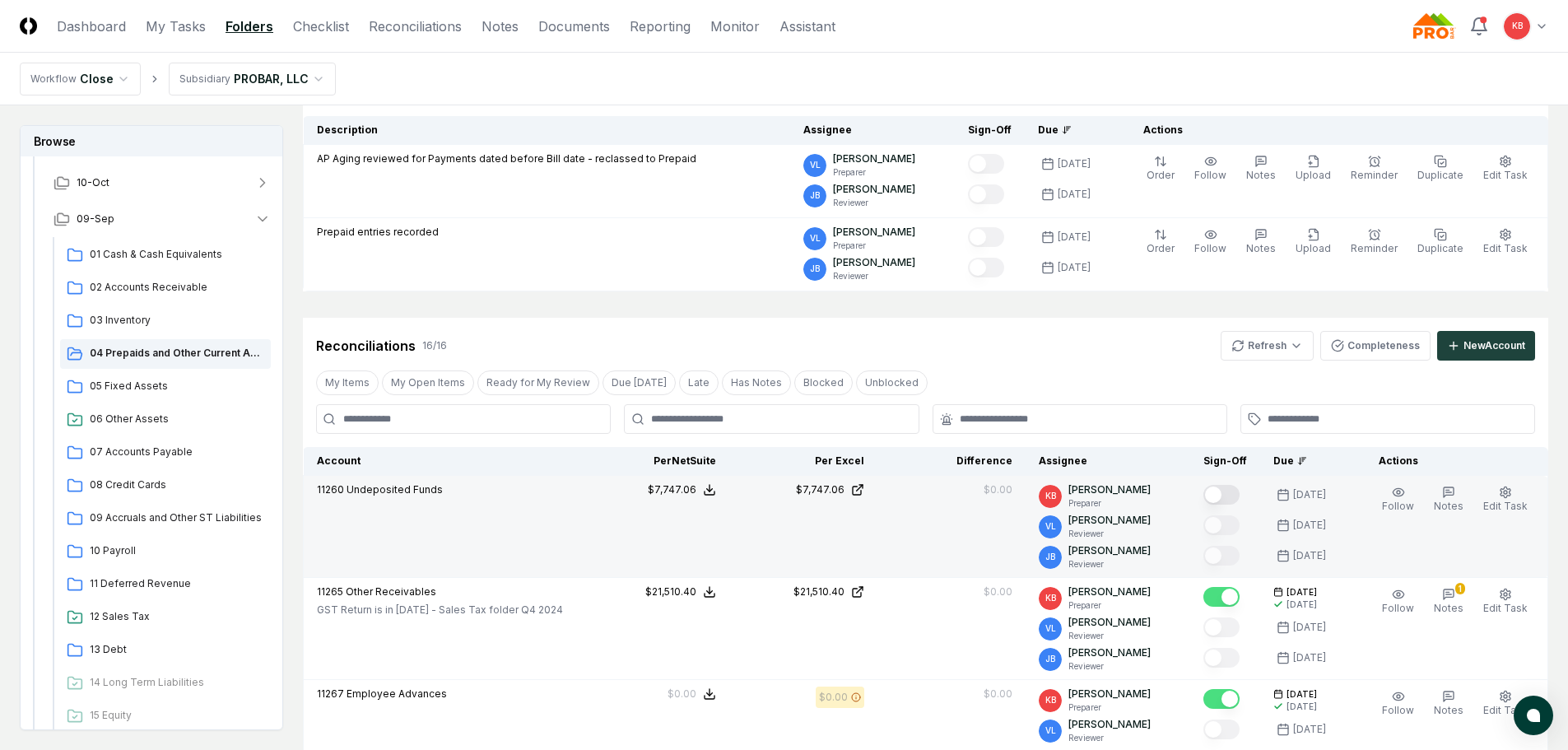
click at [1222, 501] on button "Mark complete" at bounding box center [1222, 495] width 37 height 20
click at [197, 19] on link "My Tasks" at bounding box center [175, 27] width 60 height 20
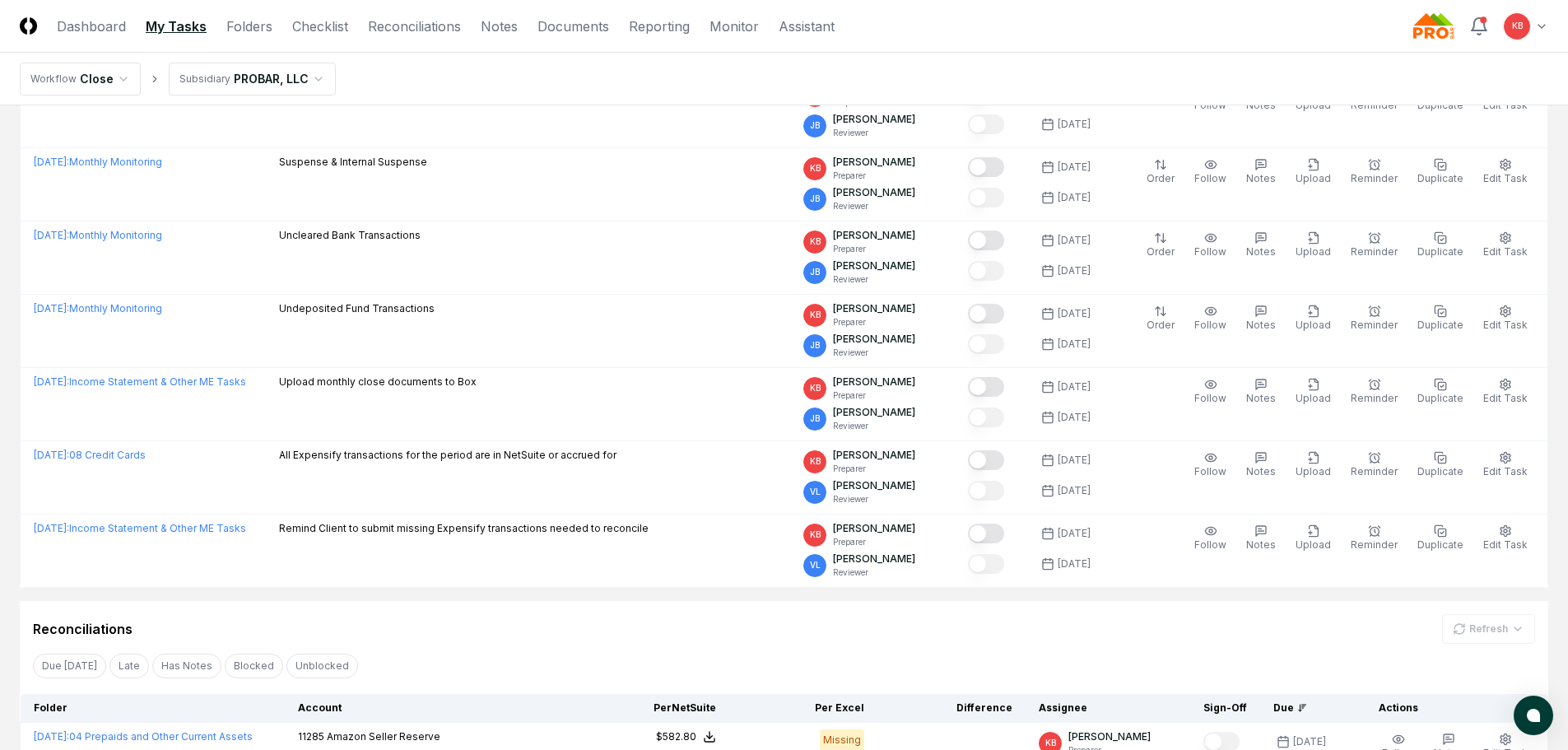
scroll to position [576, 0]
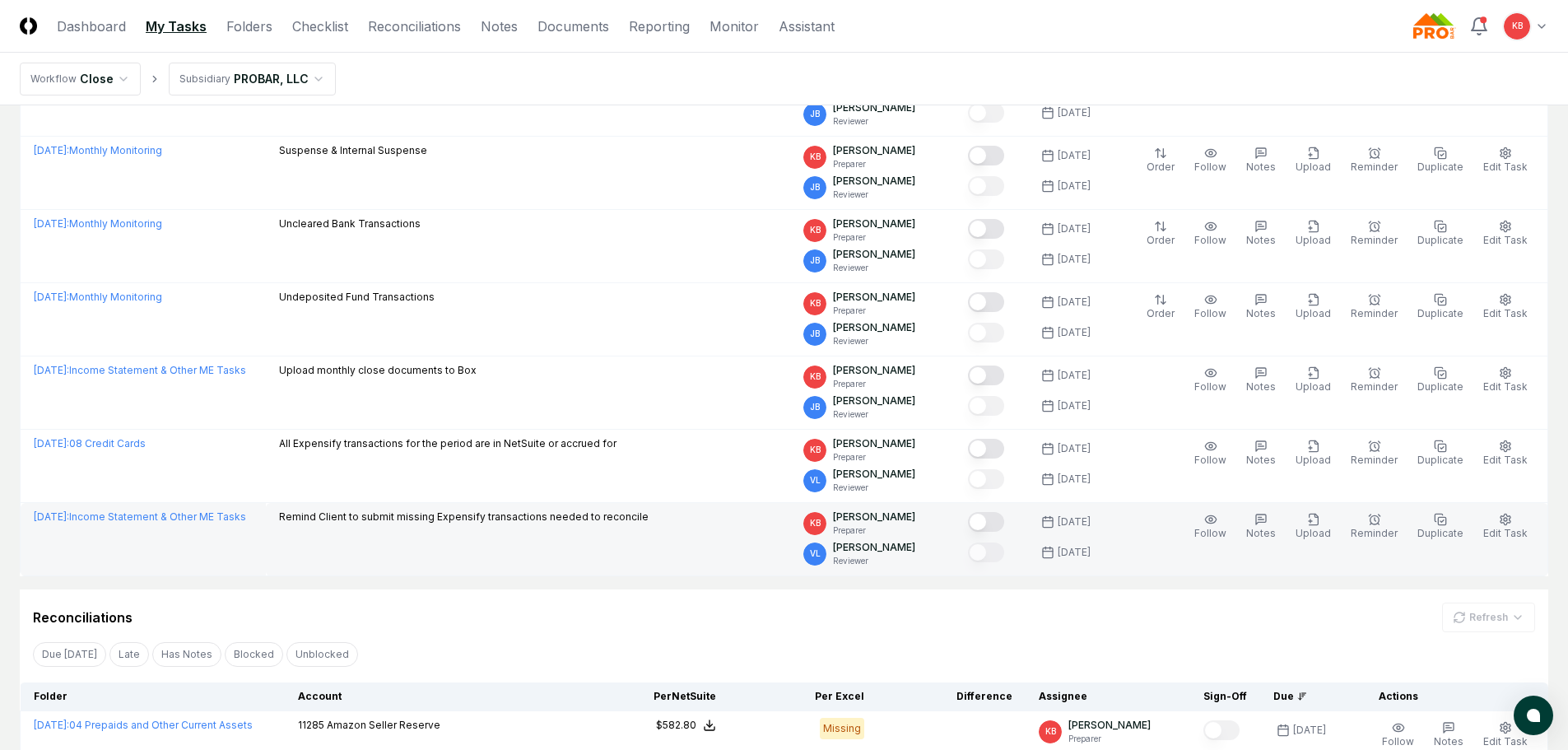
click at [990, 523] on button "Mark complete" at bounding box center [986, 522] width 37 height 20
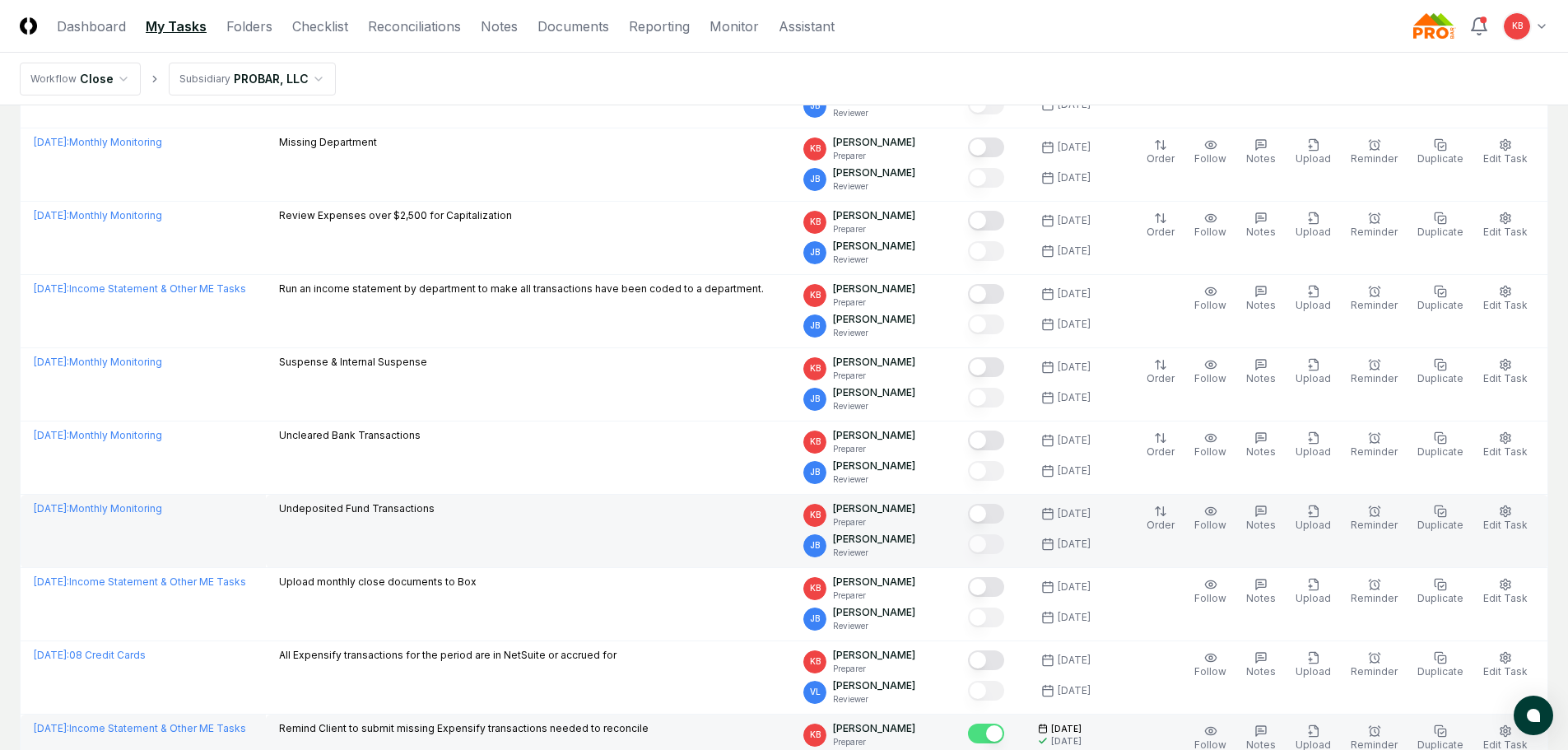
scroll to position [356, 0]
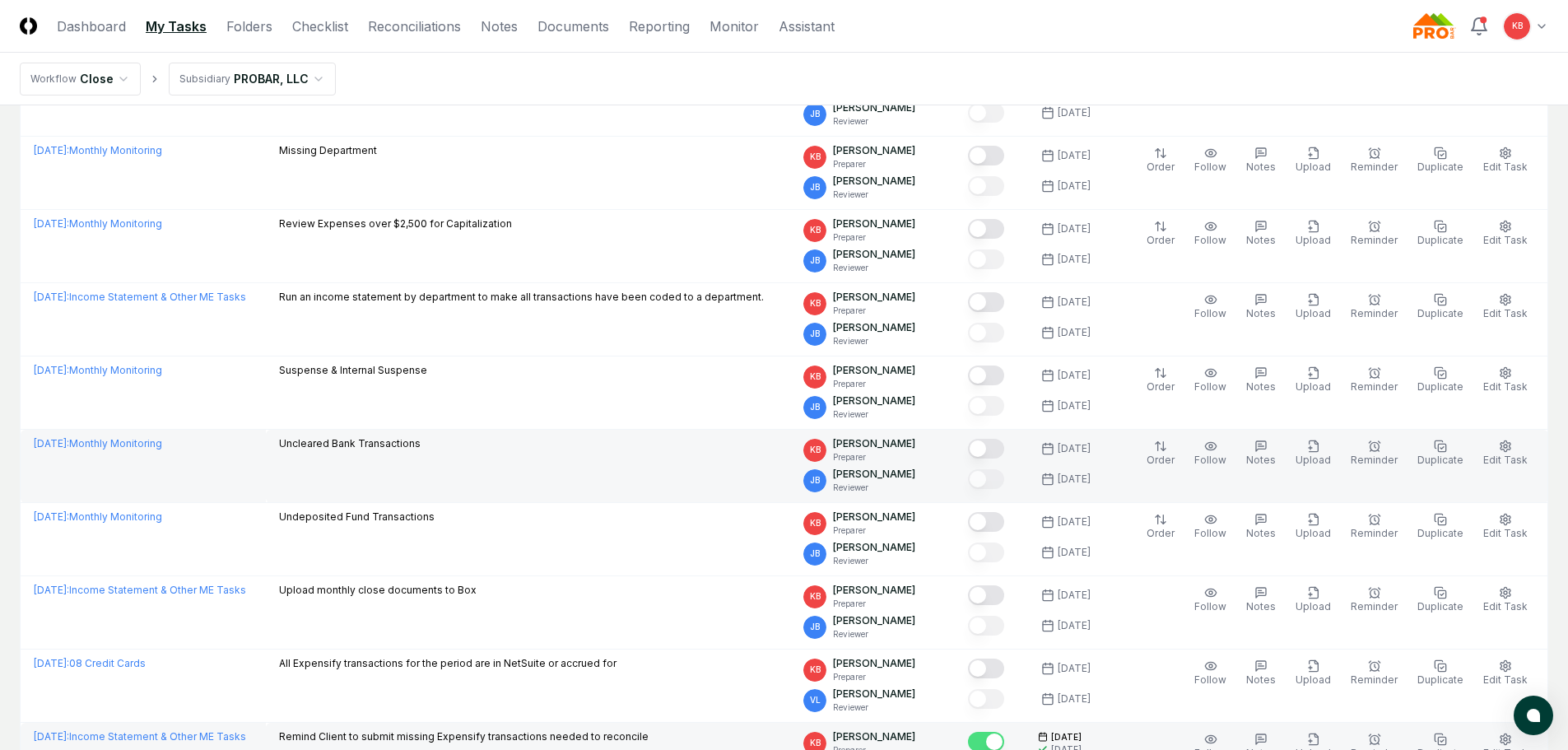
click at [995, 453] on button "Mark complete" at bounding box center [986, 449] width 37 height 20
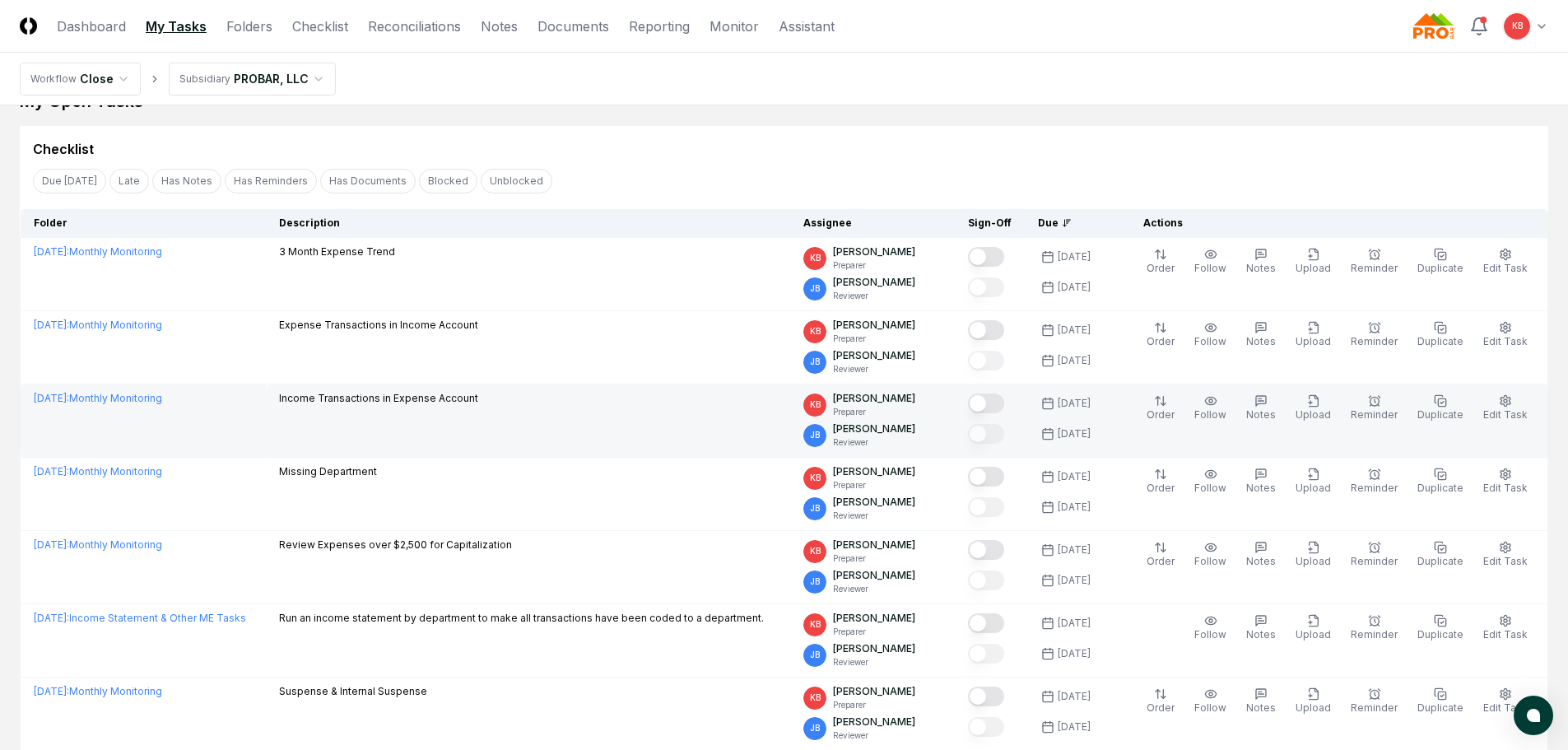
scroll to position [0, 0]
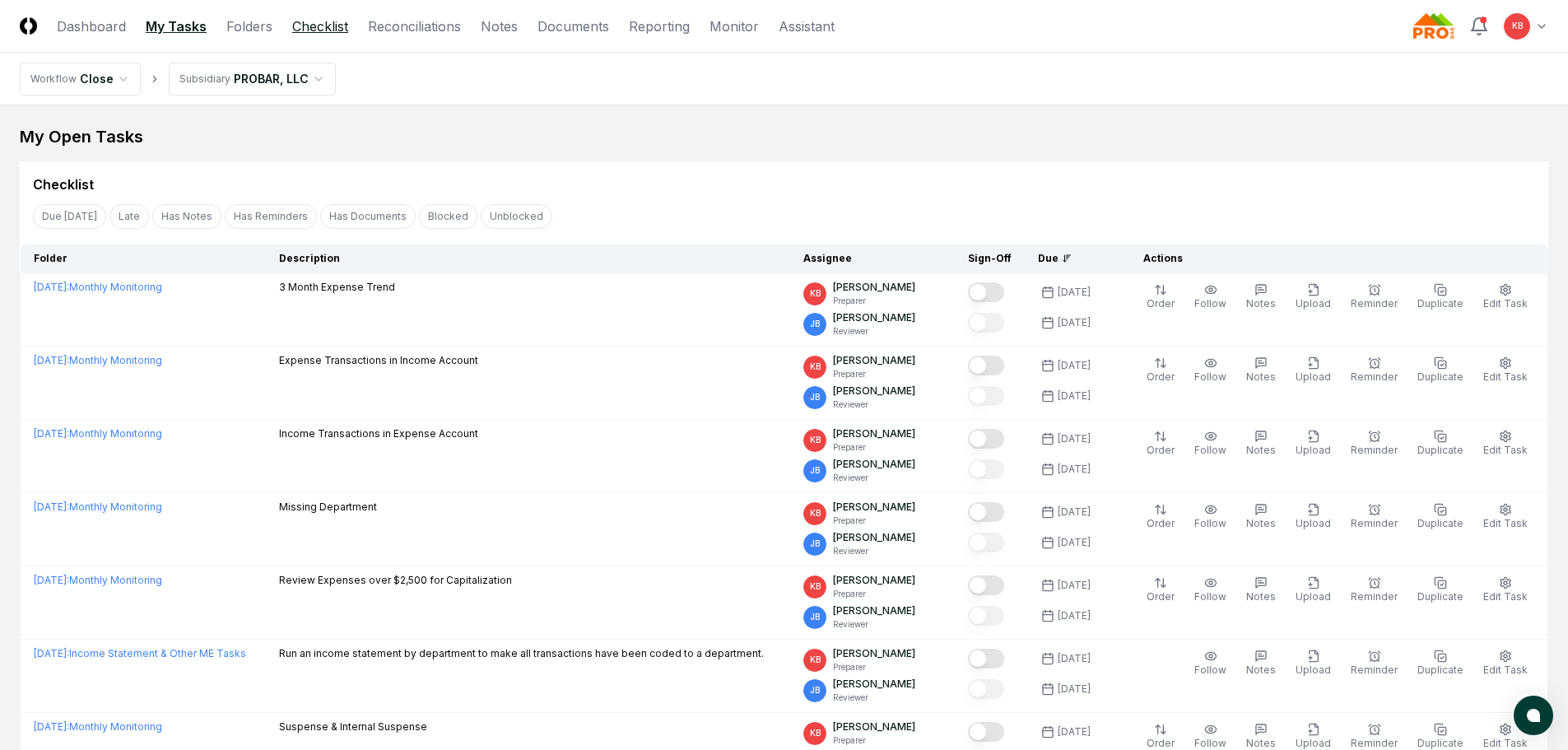
click at [309, 31] on link "Checklist" at bounding box center [320, 27] width 56 height 20
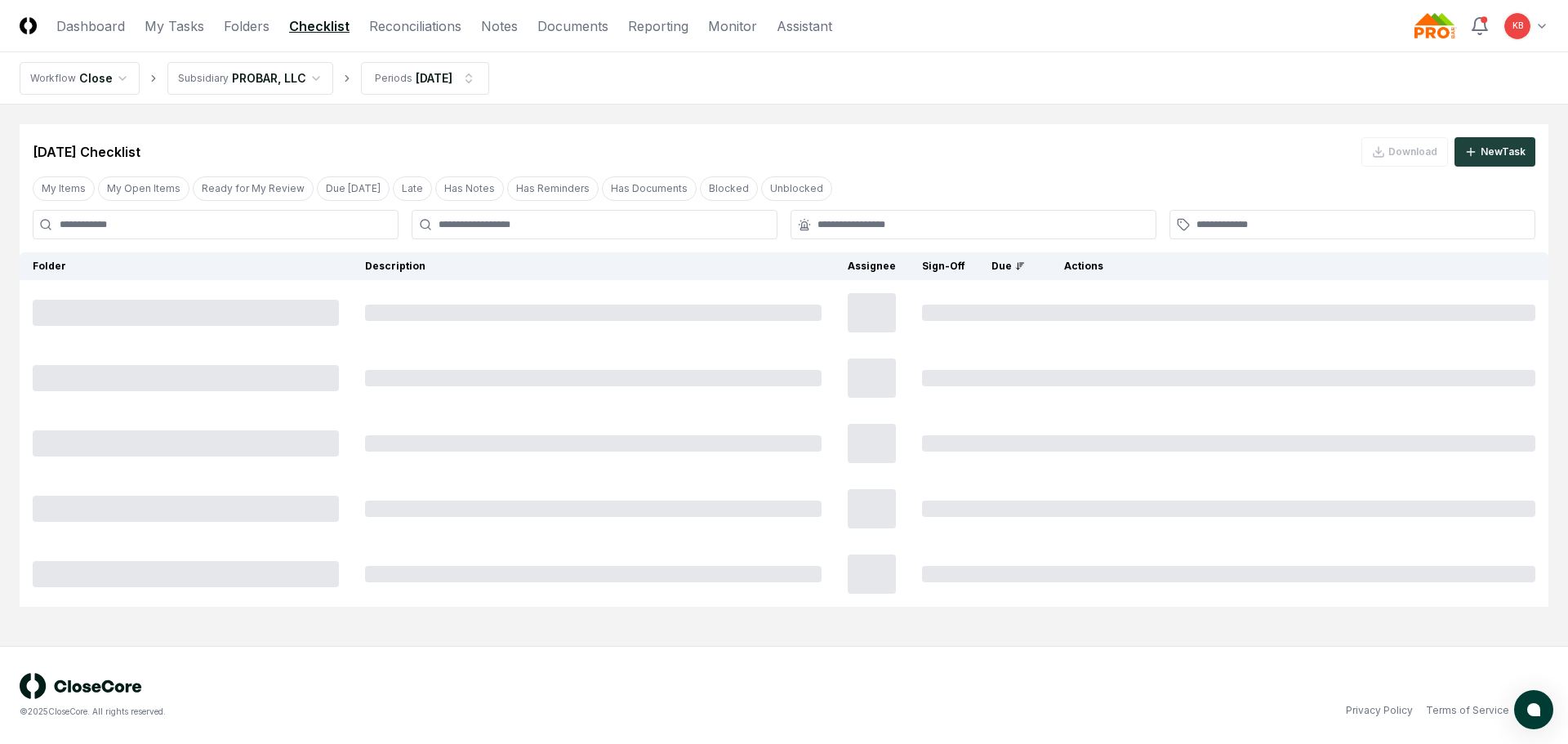
drag, startPoint x: 126, startPoint y: 188, endPoint x: 153, endPoint y: 224, distance: 45.0
click at [126, 187] on button "My Open Items" at bounding box center [143, 189] width 91 height 25
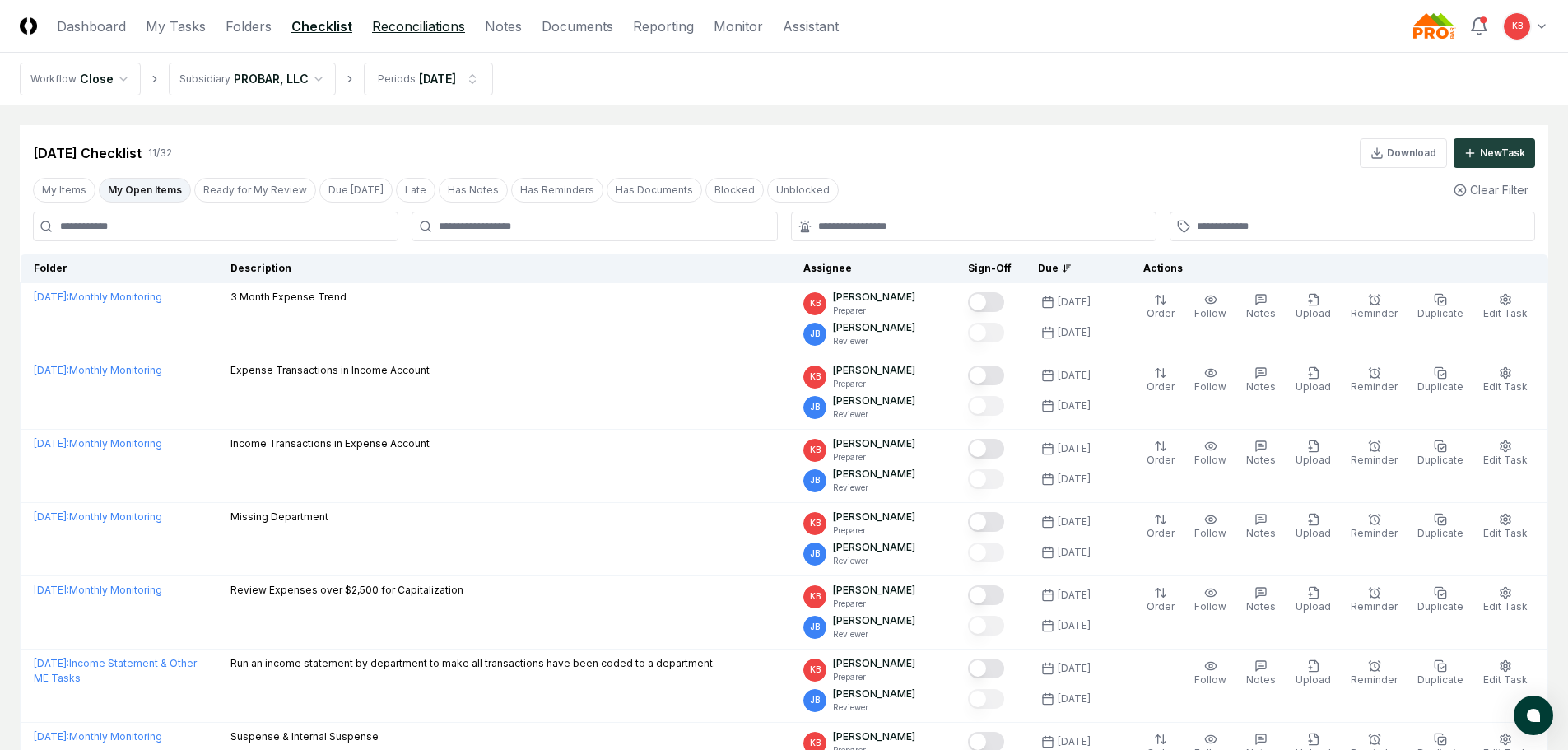
click at [428, 17] on link "Reconciliations" at bounding box center [419, 27] width 93 height 20
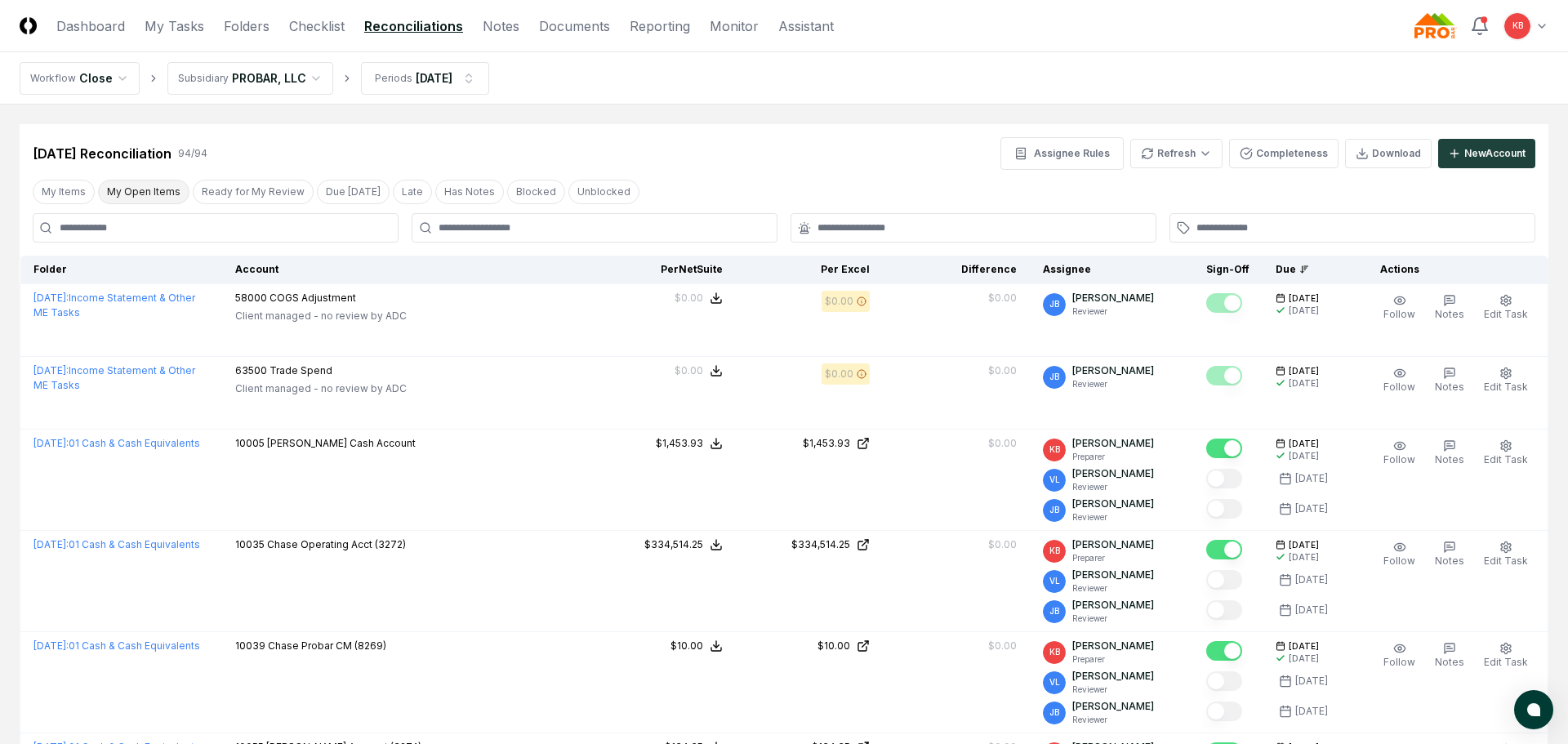
click at [132, 187] on button "My Open Items" at bounding box center [143, 192] width 91 height 25
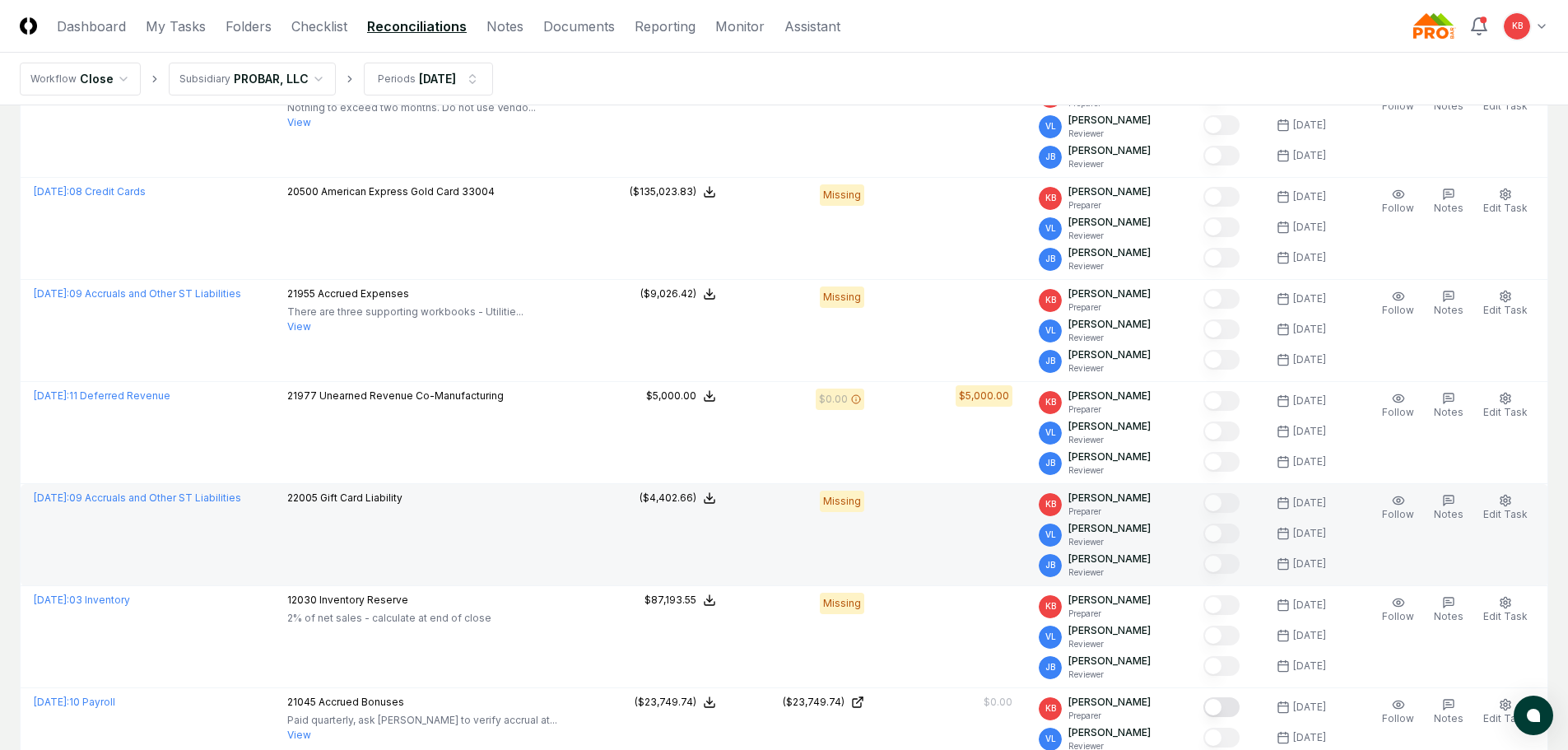
scroll to position [631, 0]
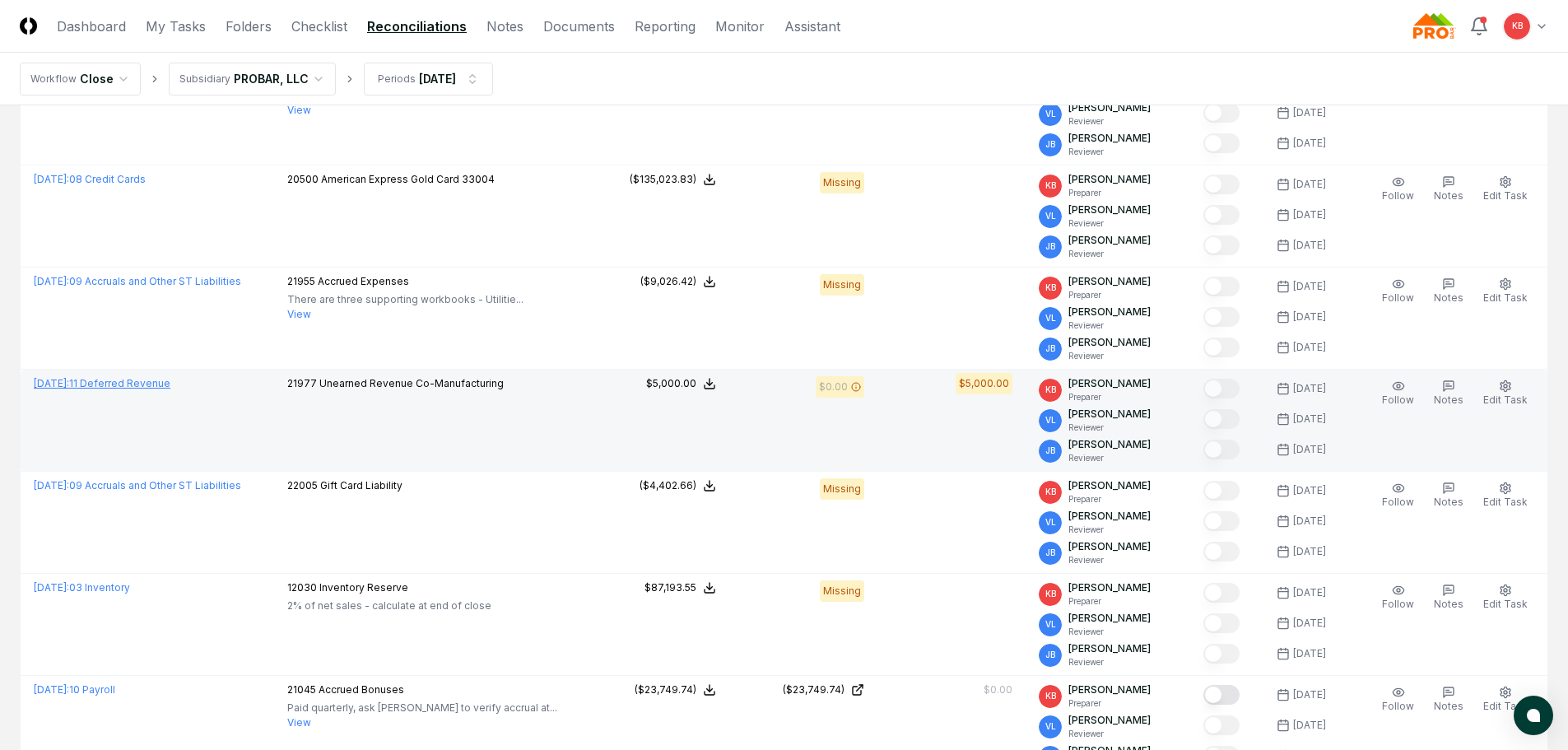
click at [125, 382] on link "[DATE] : 11 Deferred Revenue" at bounding box center [102, 383] width 137 height 12
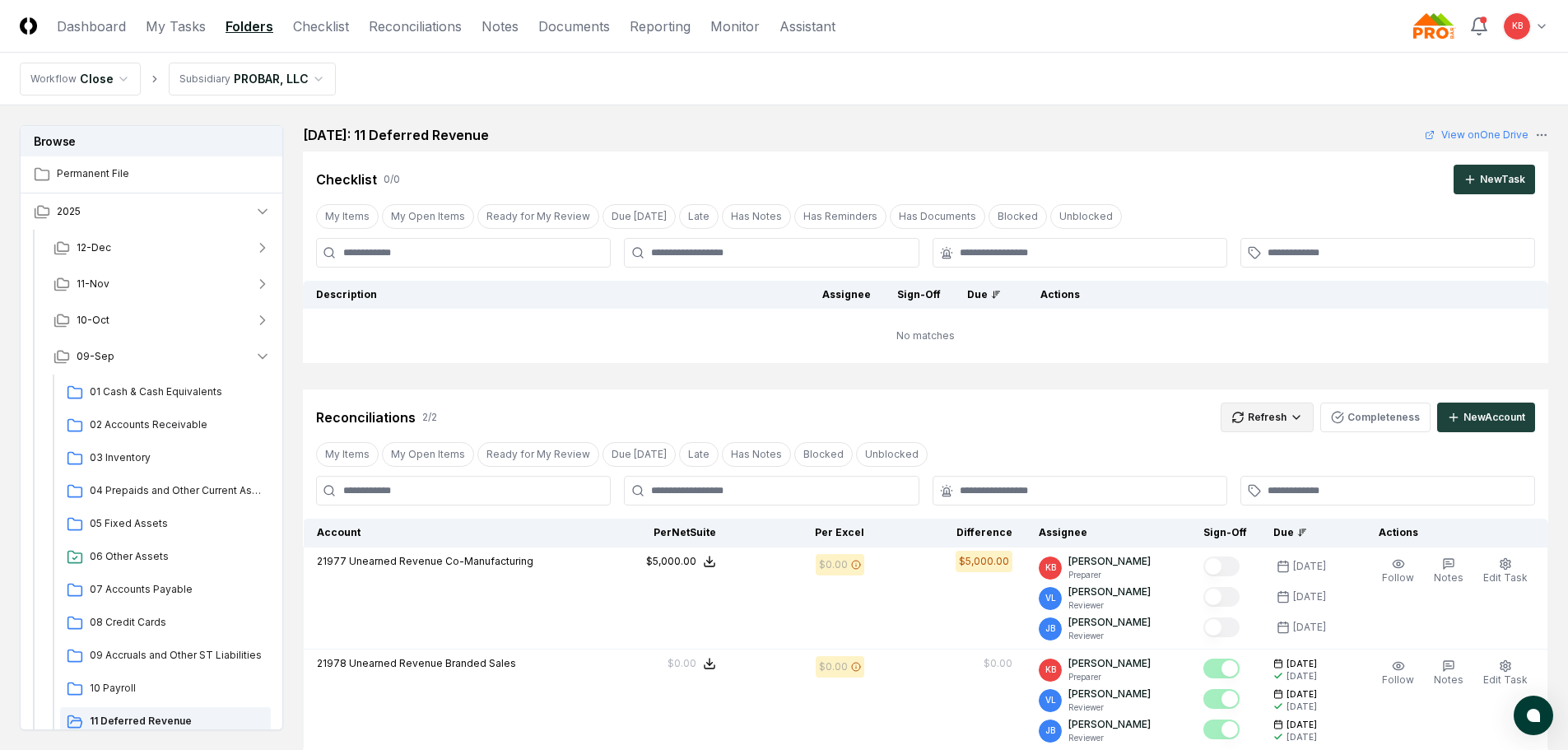
click at [1247, 416] on html "CloseCore Dashboard My Tasks Folders Checklist Reconciliations Notes Documents …" at bounding box center [784, 517] width 1568 height 1035
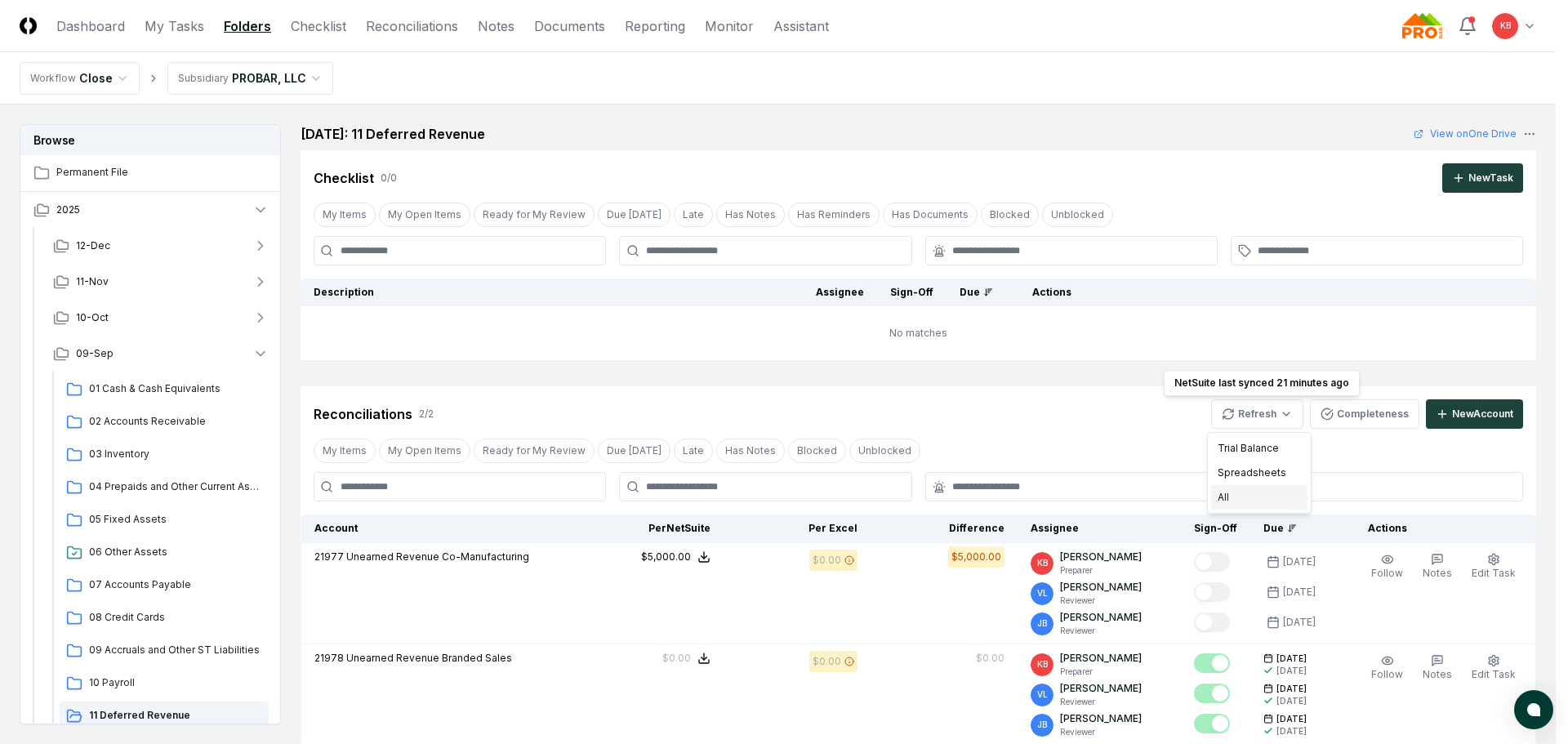
click at [1226, 506] on div "All" at bounding box center [1259, 498] width 96 height 25
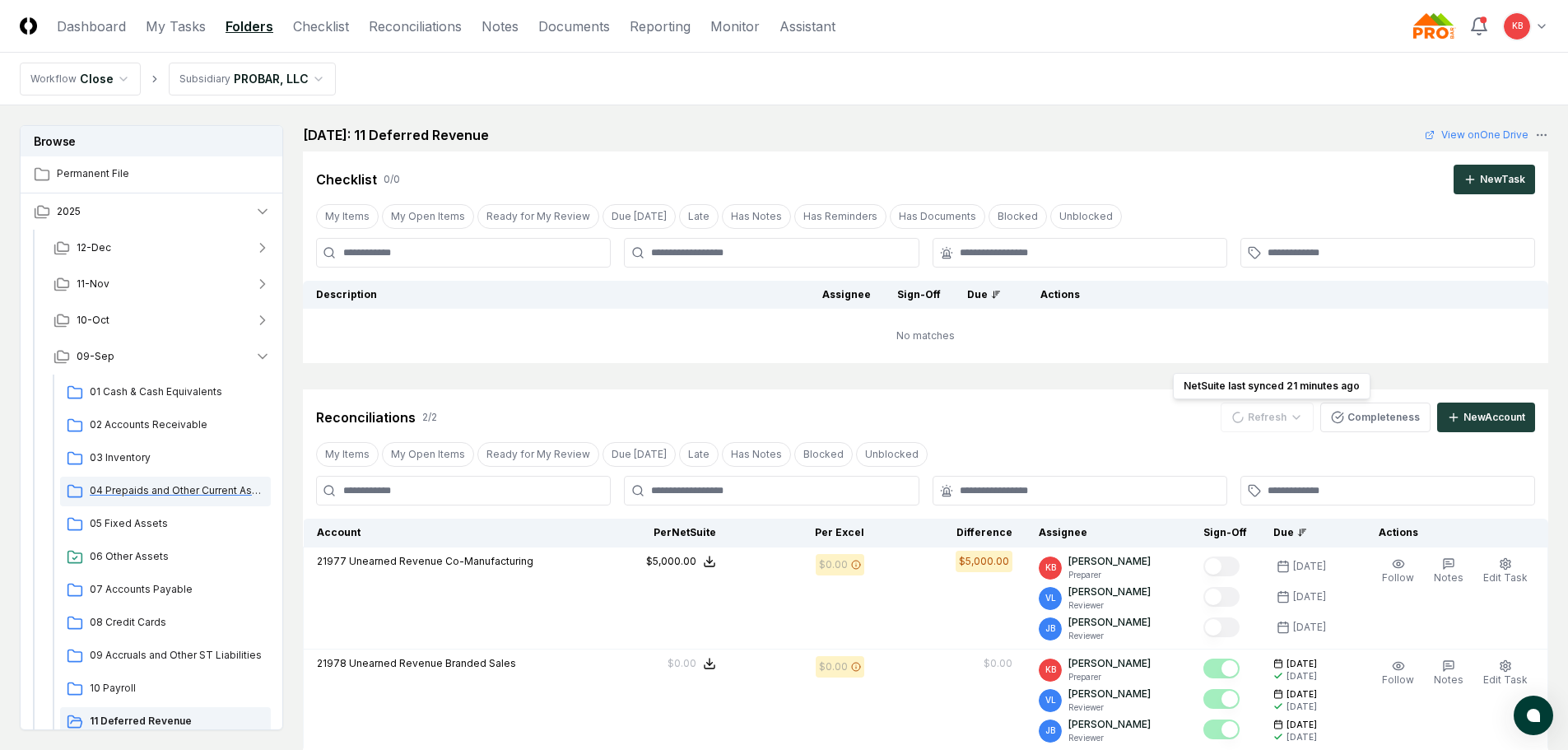
click at [129, 487] on span "04 Prepaids and Other Current Assets" at bounding box center [177, 491] width 174 height 15
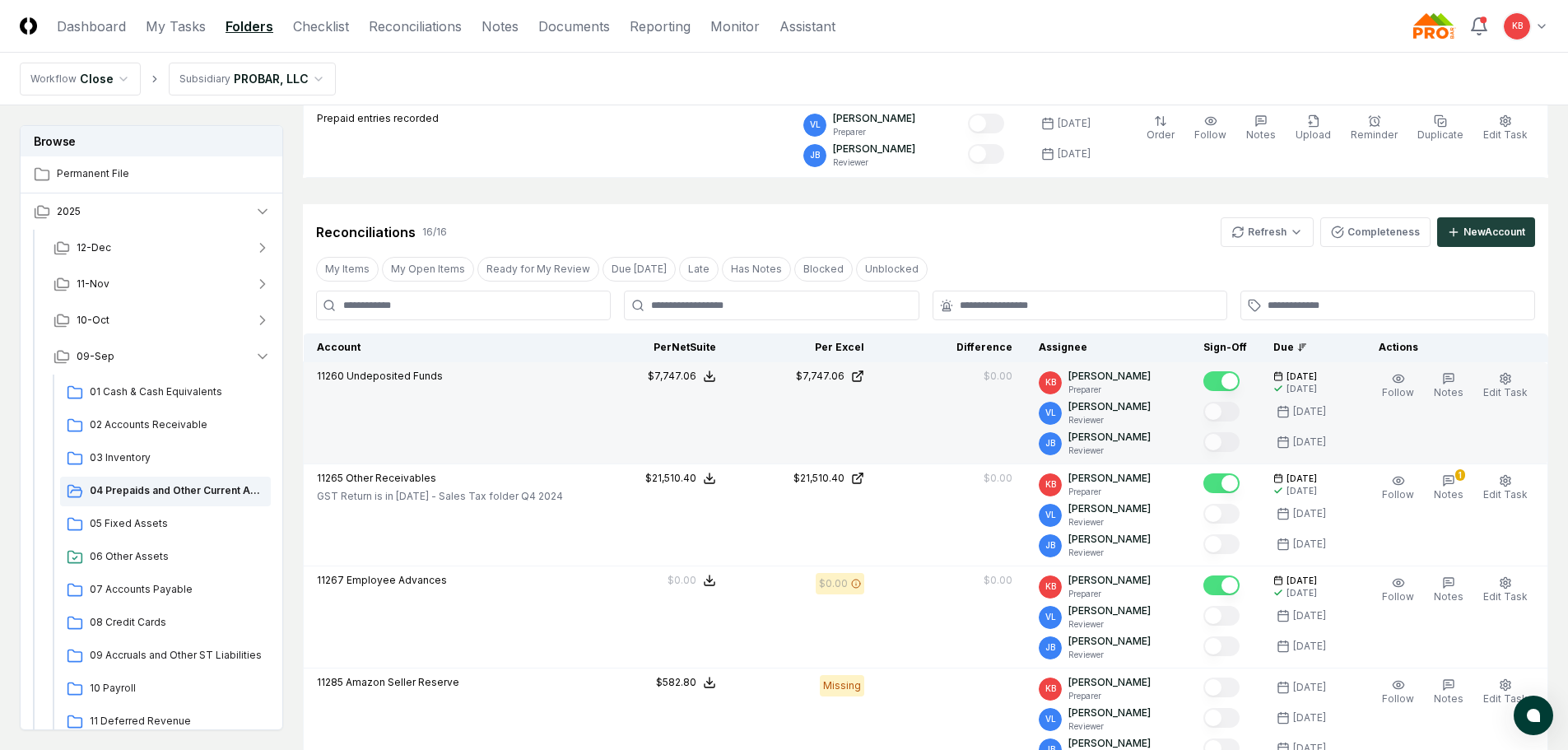
scroll to position [302, 0]
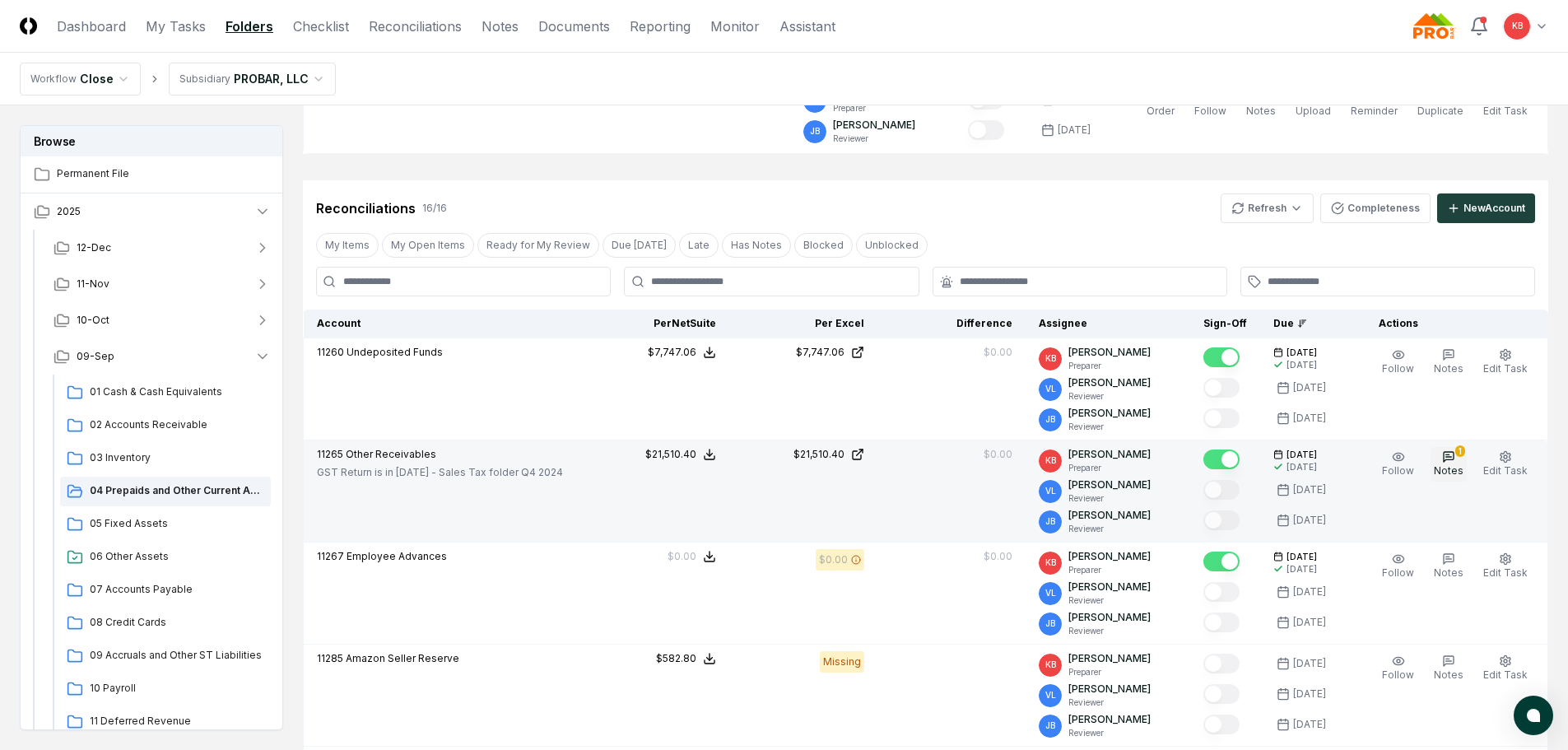
click at [1444, 461] on button "1 Notes" at bounding box center [1448, 464] width 37 height 35
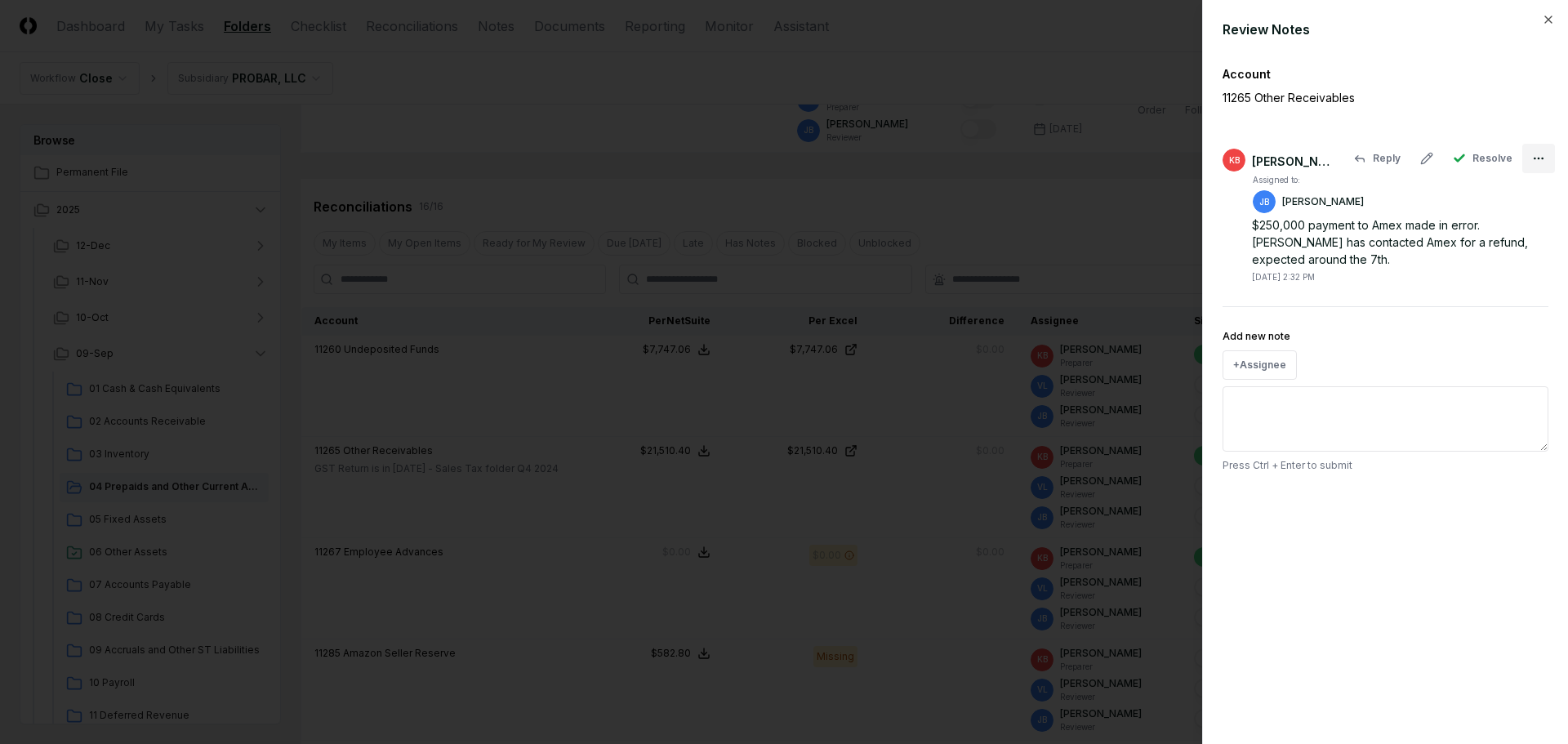
click at [1425, 158] on div at bounding box center [784, 372] width 1568 height 744
click at [1425, 158] on icon at bounding box center [1426, 158] width 13 height 13
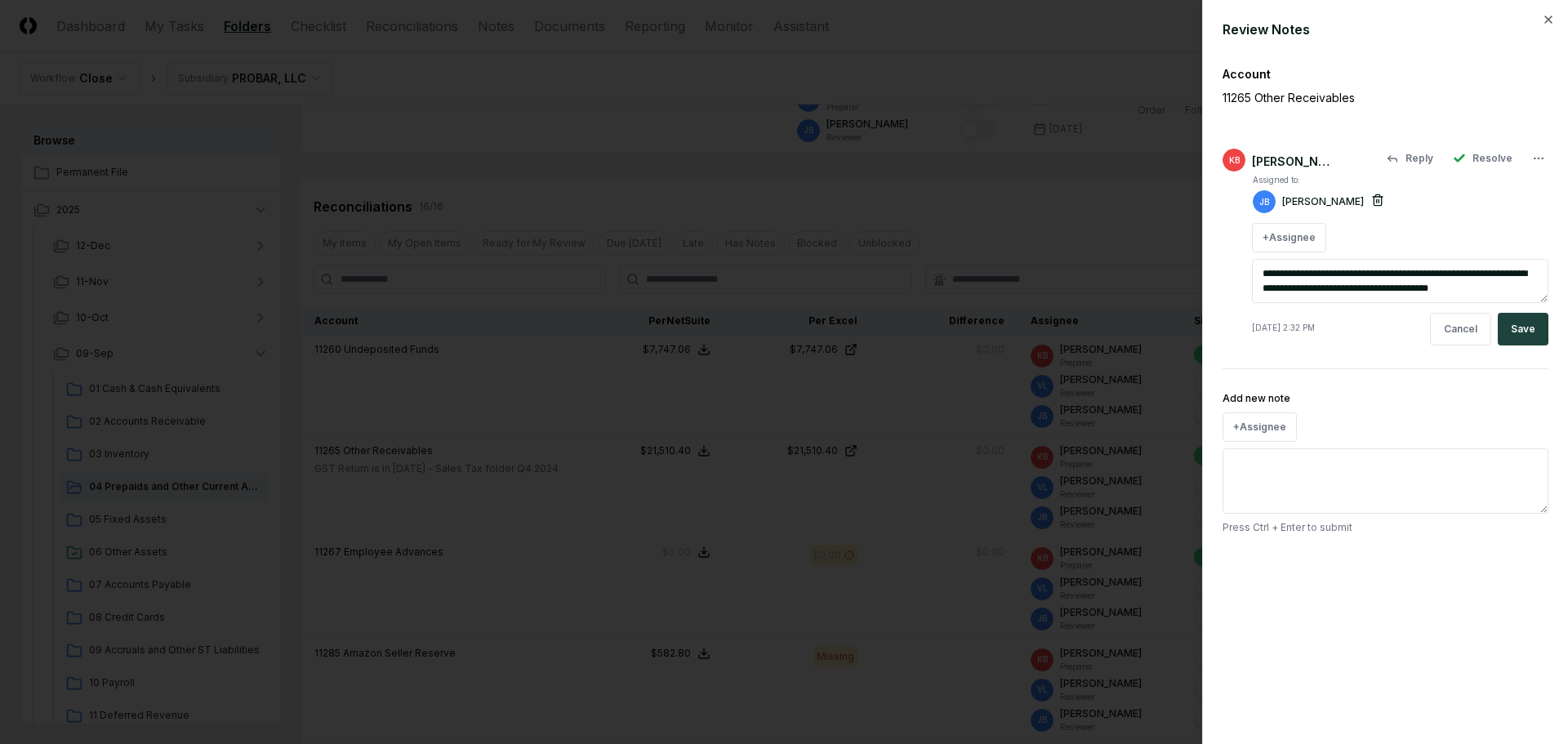
click at [1371, 204] on icon "button" at bounding box center [1378, 200] width 13 height 13
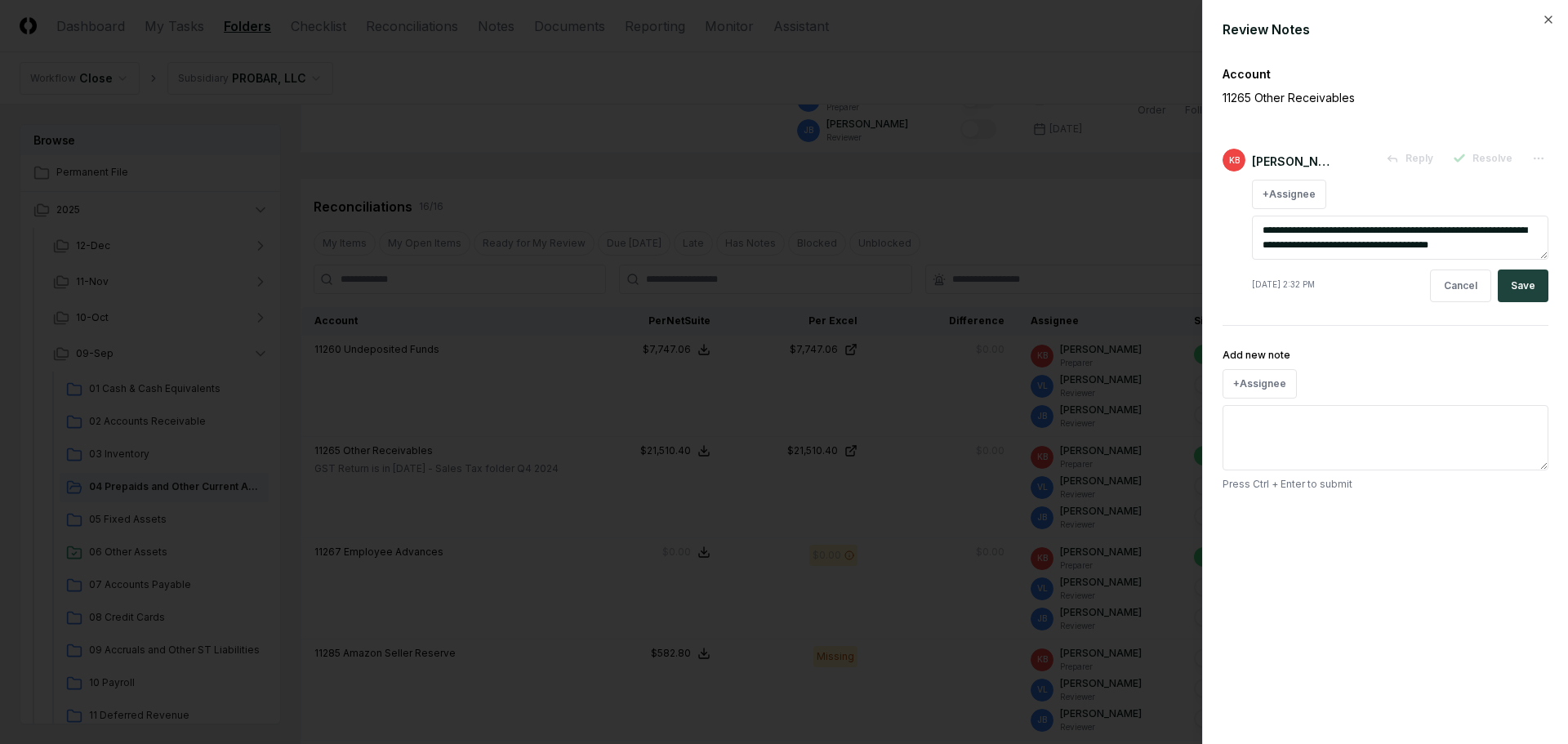
drag, startPoint x: 1518, startPoint y: 250, endPoint x: 1238, endPoint y: 227, distance: 280.9
click at [1252, 223] on textarea "**********" at bounding box center [1400, 238] width 297 height 44
type textarea "*"
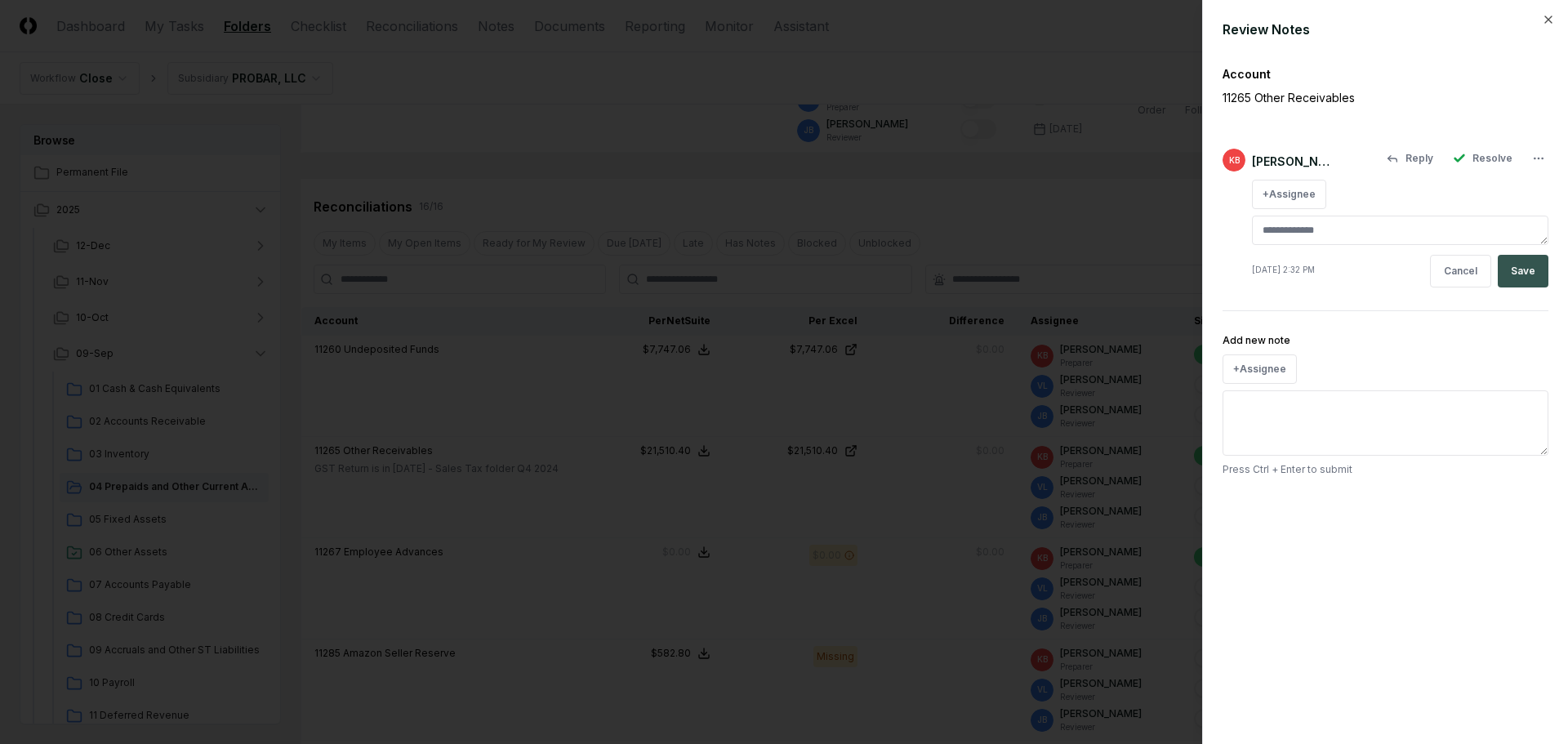
click at [1508, 265] on button "Save" at bounding box center [1522, 271] width 50 height 33
type textarea "*"
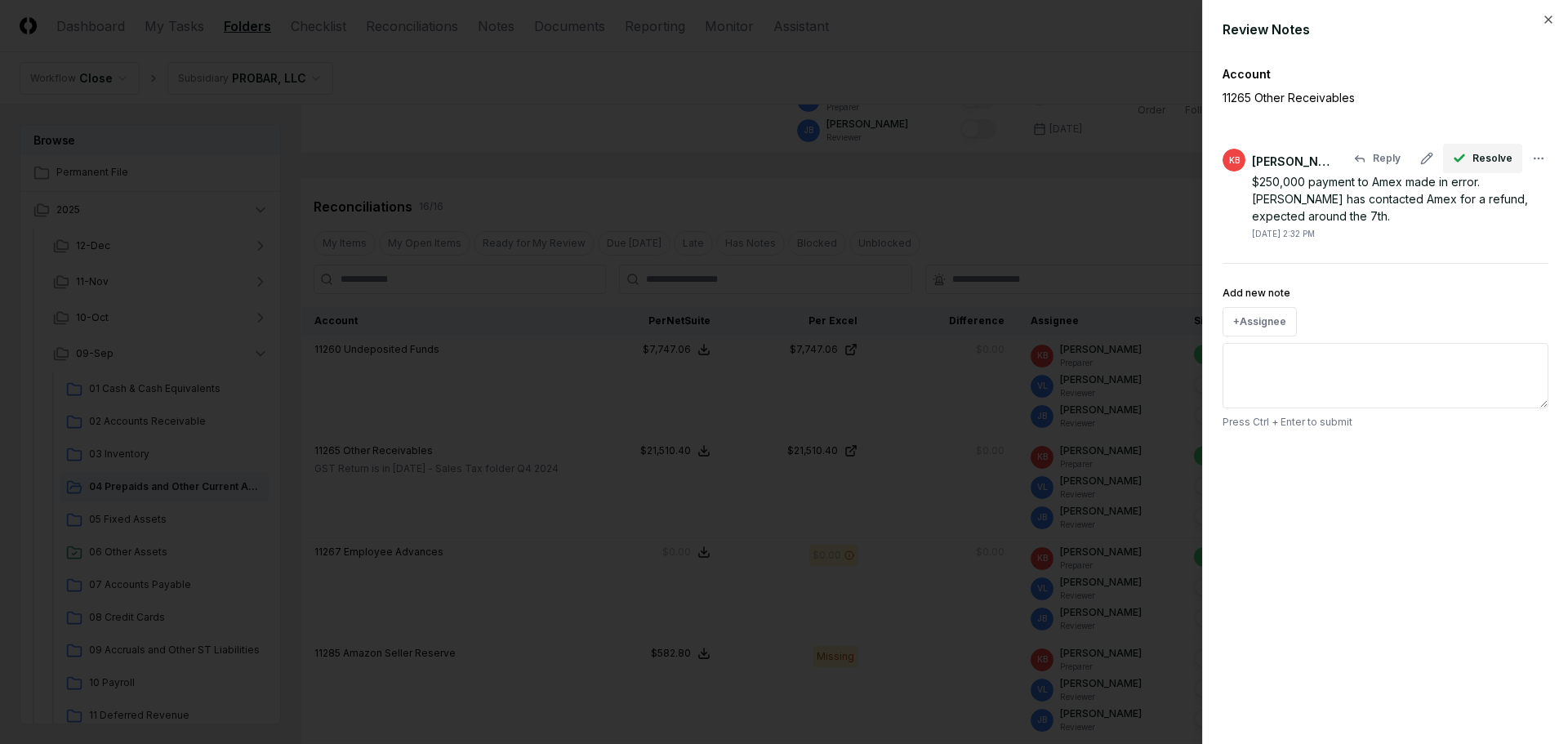
click at [1465, 158] on icon "button" at bounding box center [1459, 158] width 13 height 13
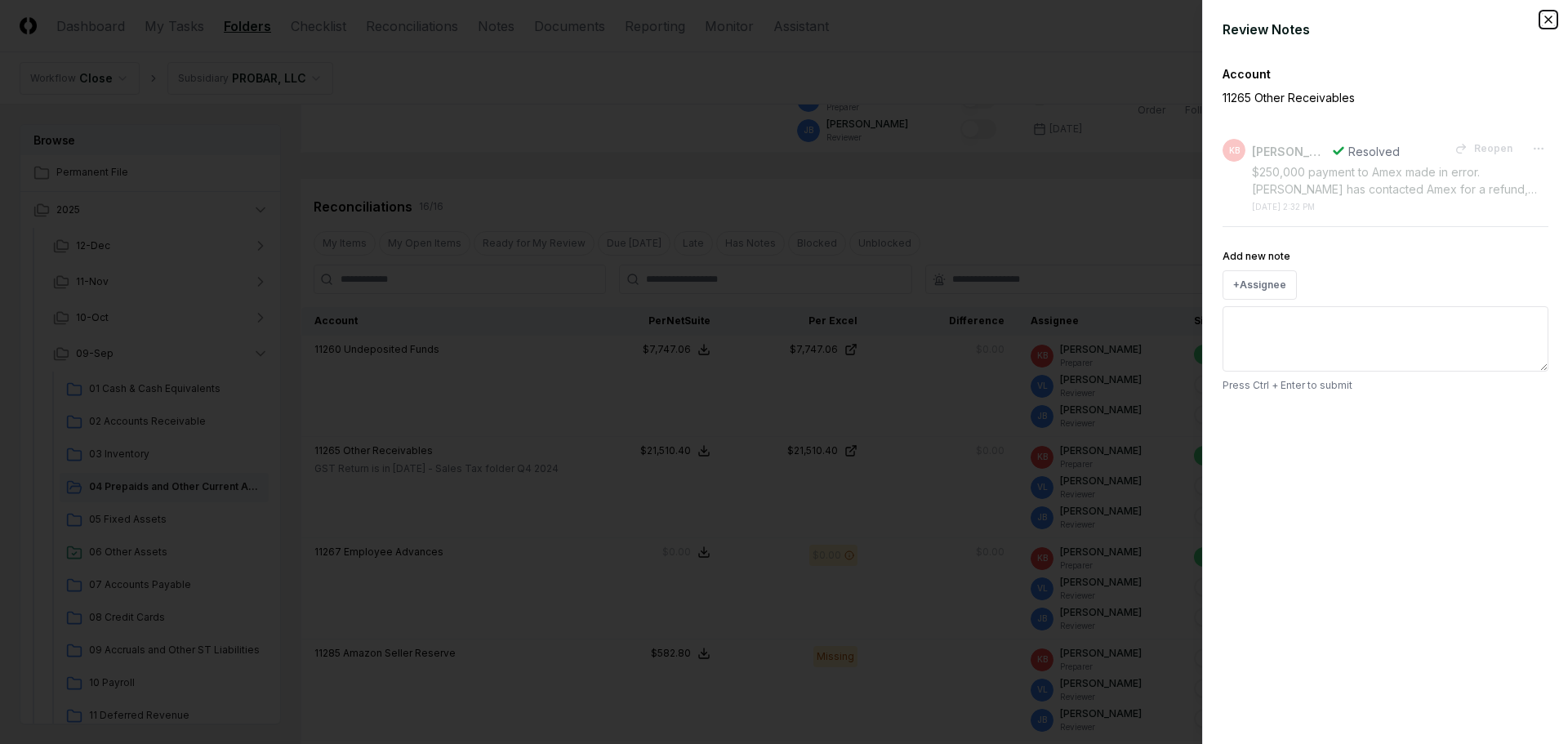
click at [1552, 18] on icon "button" at bounding box center [1548, 20] width 13 height 13
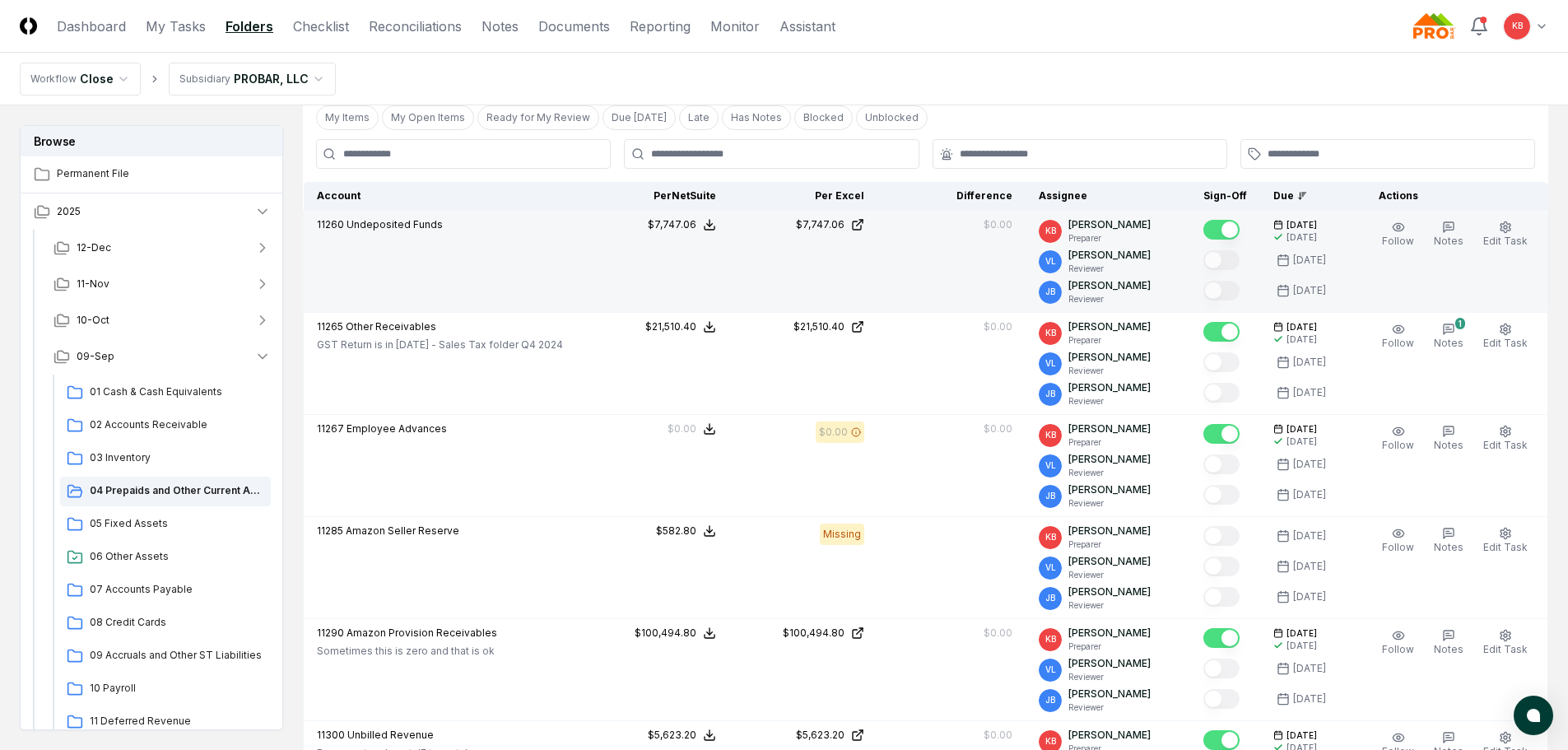
scroll to position [385, 0]
